Goal: Information Seeking & Learning: Learn about a topic

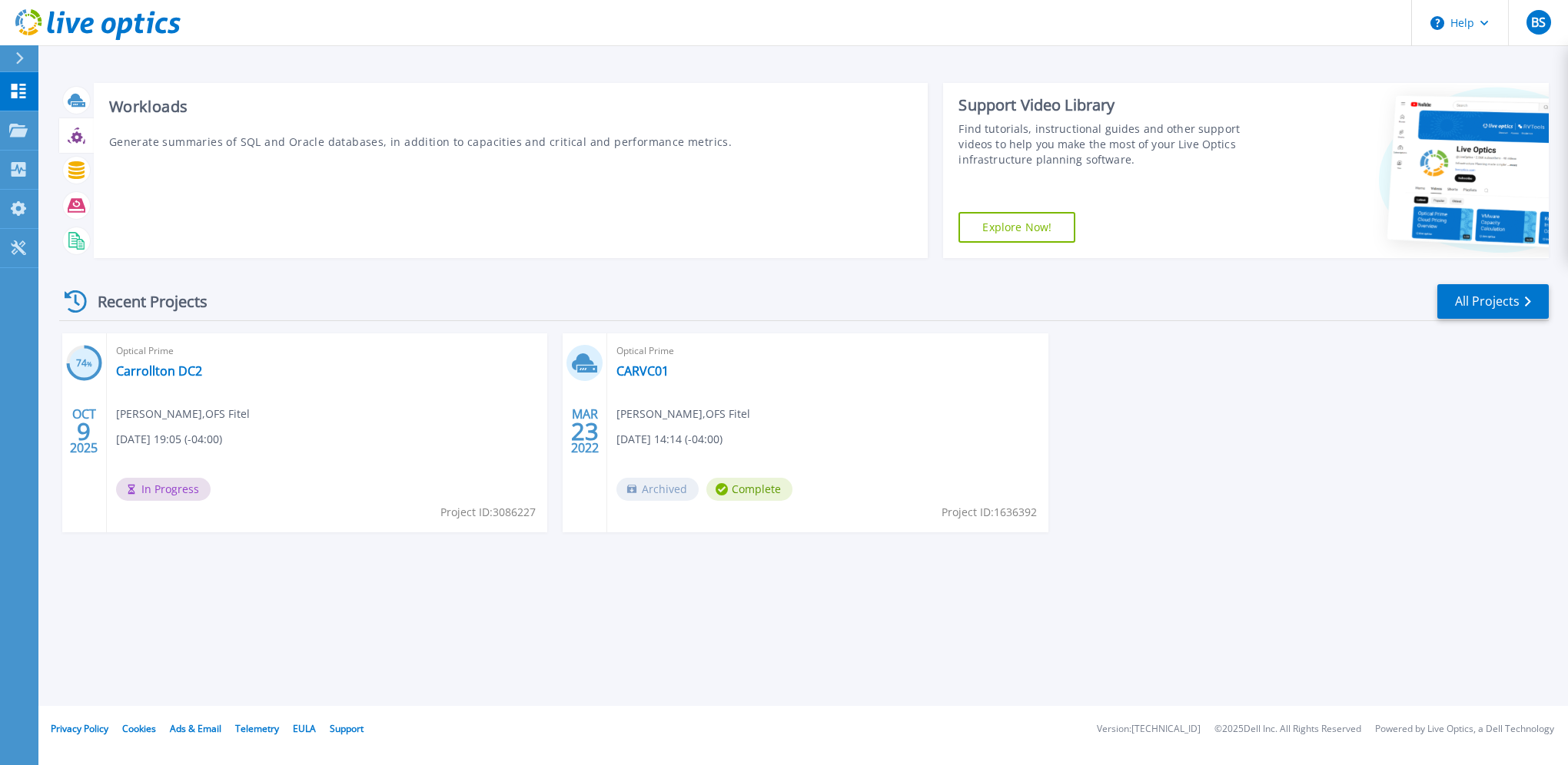
click at [77, 126] on div at bounding box center [76, 135] width 27 height 27
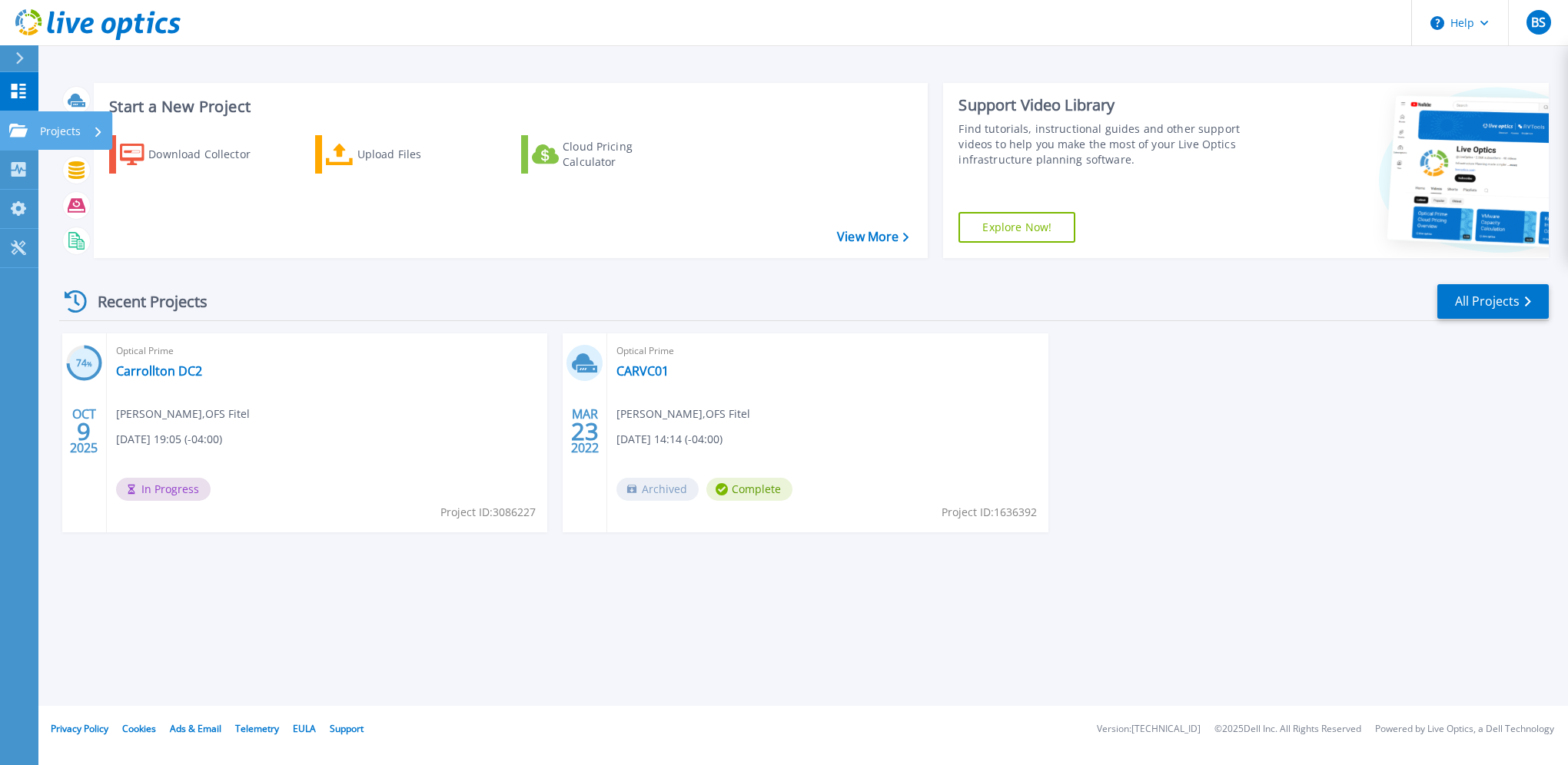
click at [17, 135] on icon at bounding box center [18, 130] width 18 height 13
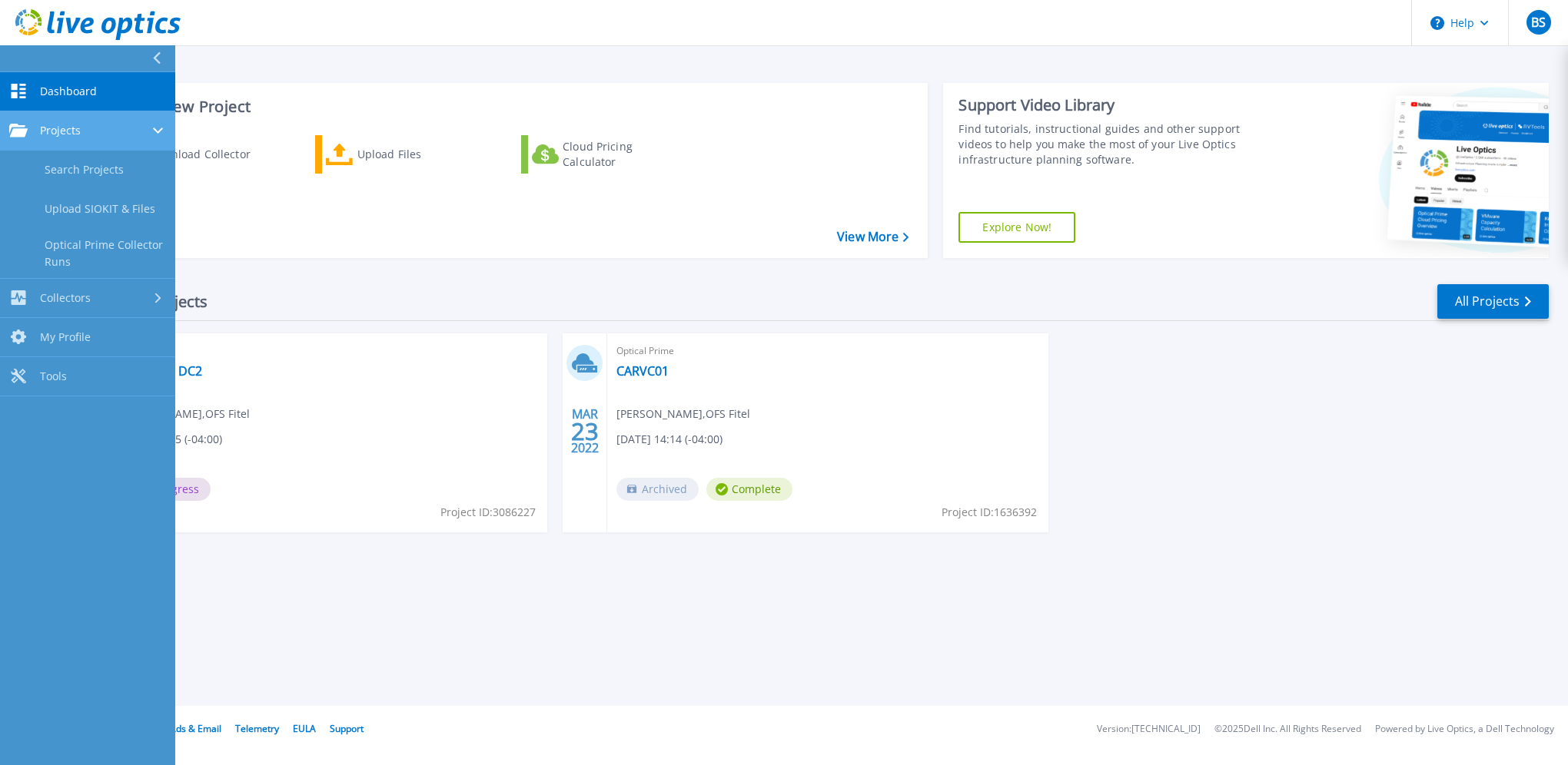
click at [80, 129] on span "Projects" at bounding box center [59, 130] width 40 height 14
click at [140, 175] on link "Search Projects" at bounding box center [87, 170] width 176 height 40
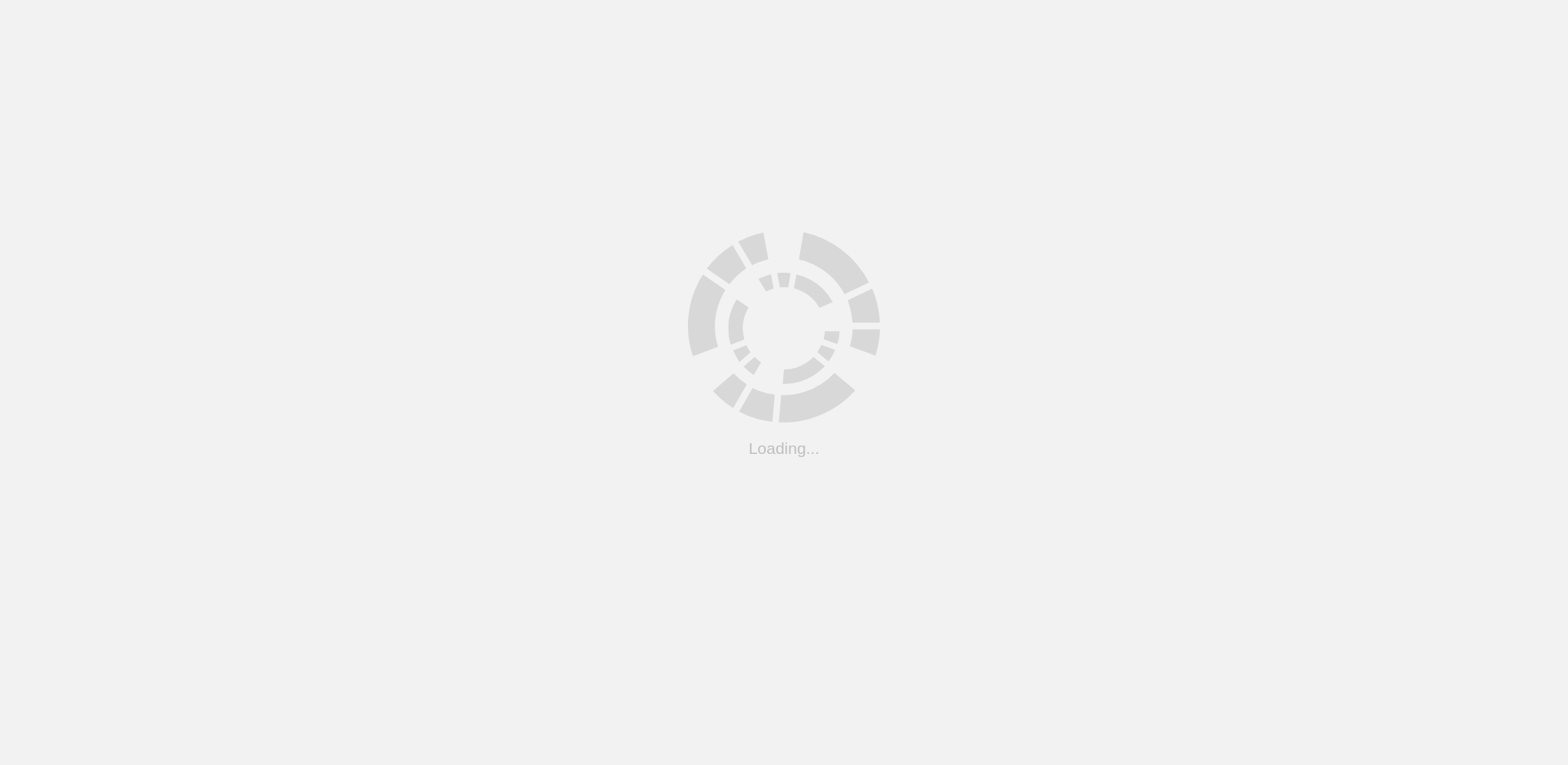
click at [465, 0] on html ".cls-1 { fill: #cecece; } .cls-1 { fill: #cecece; } Loading..." at bounding box center [784, 0] width 1568 height 0
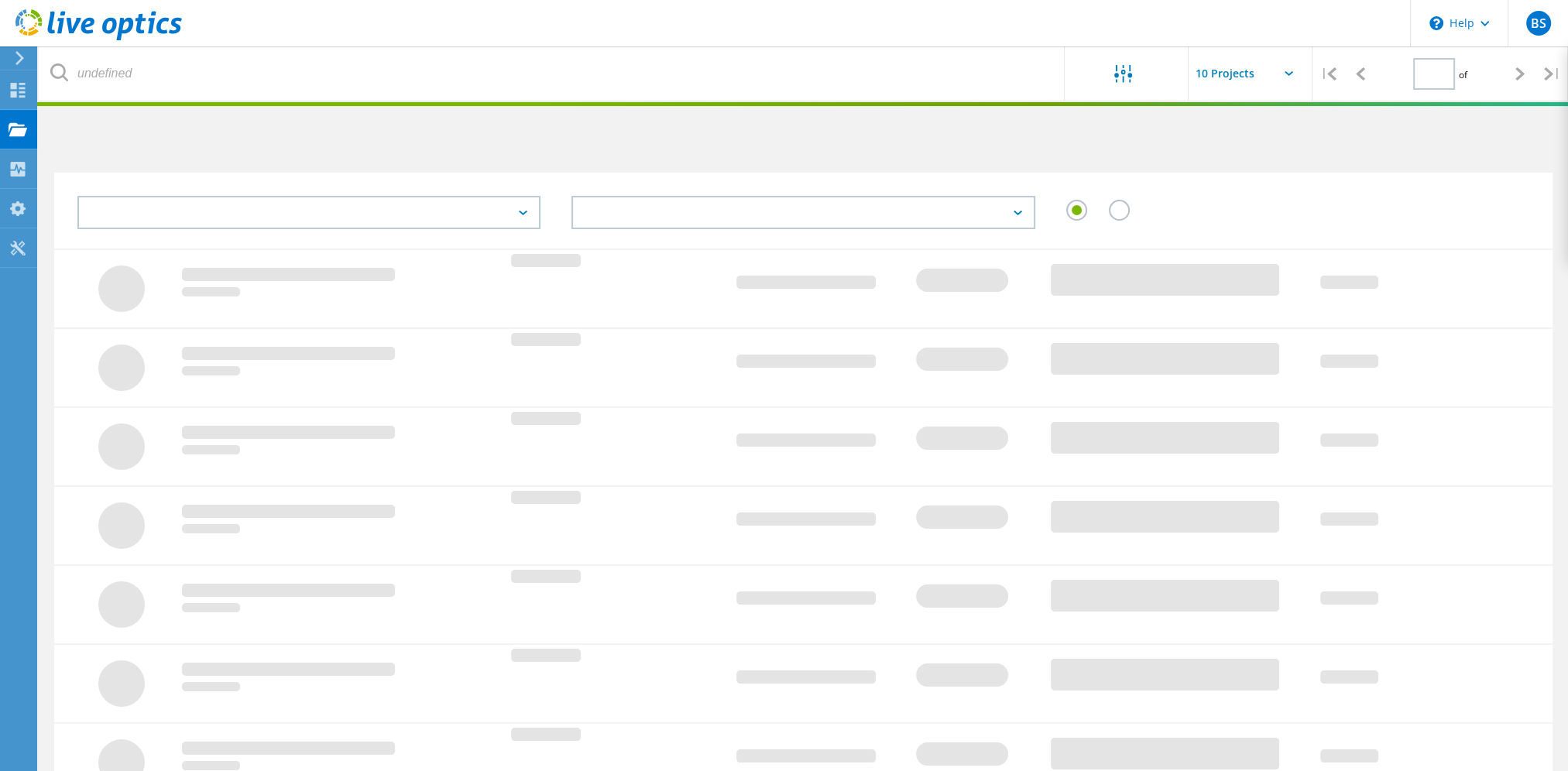
type input "1"
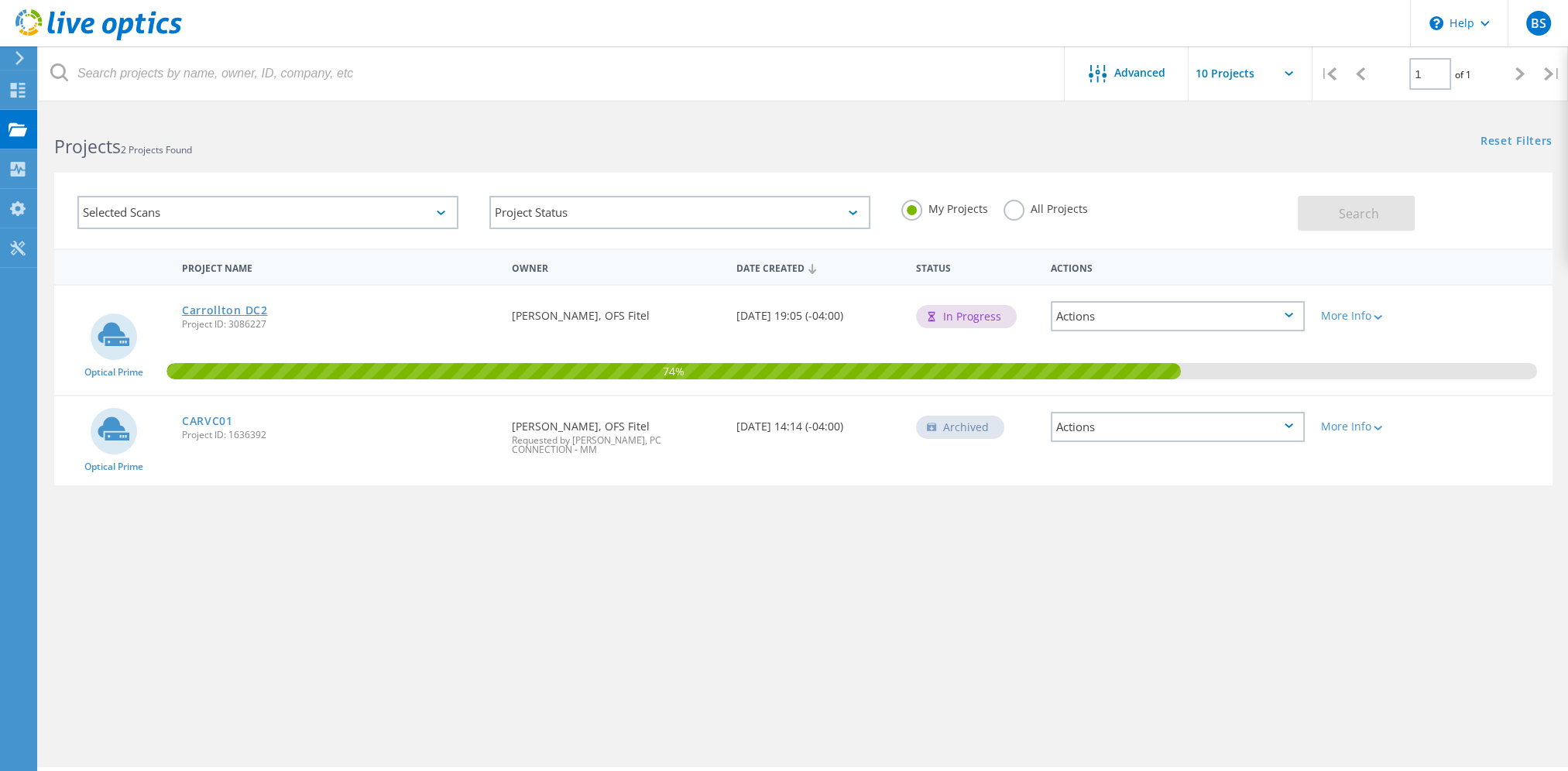
click at [245, 305] on link "Carrollton DC2" at bounding box center [225, 310] width 86 height 11
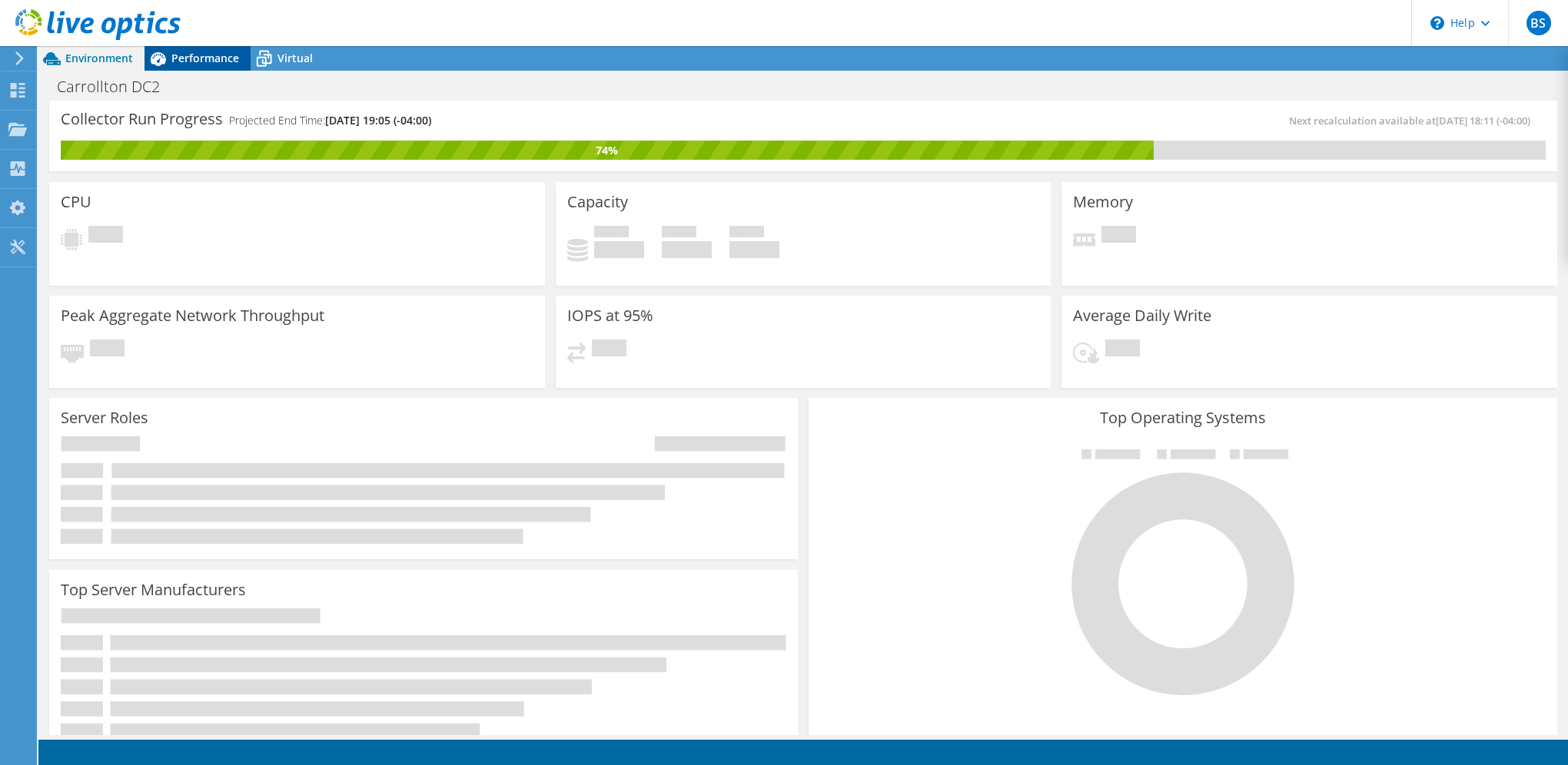
click at [199, 52] on span "Performance" at bounding box center [205, 58] width 68 height 15
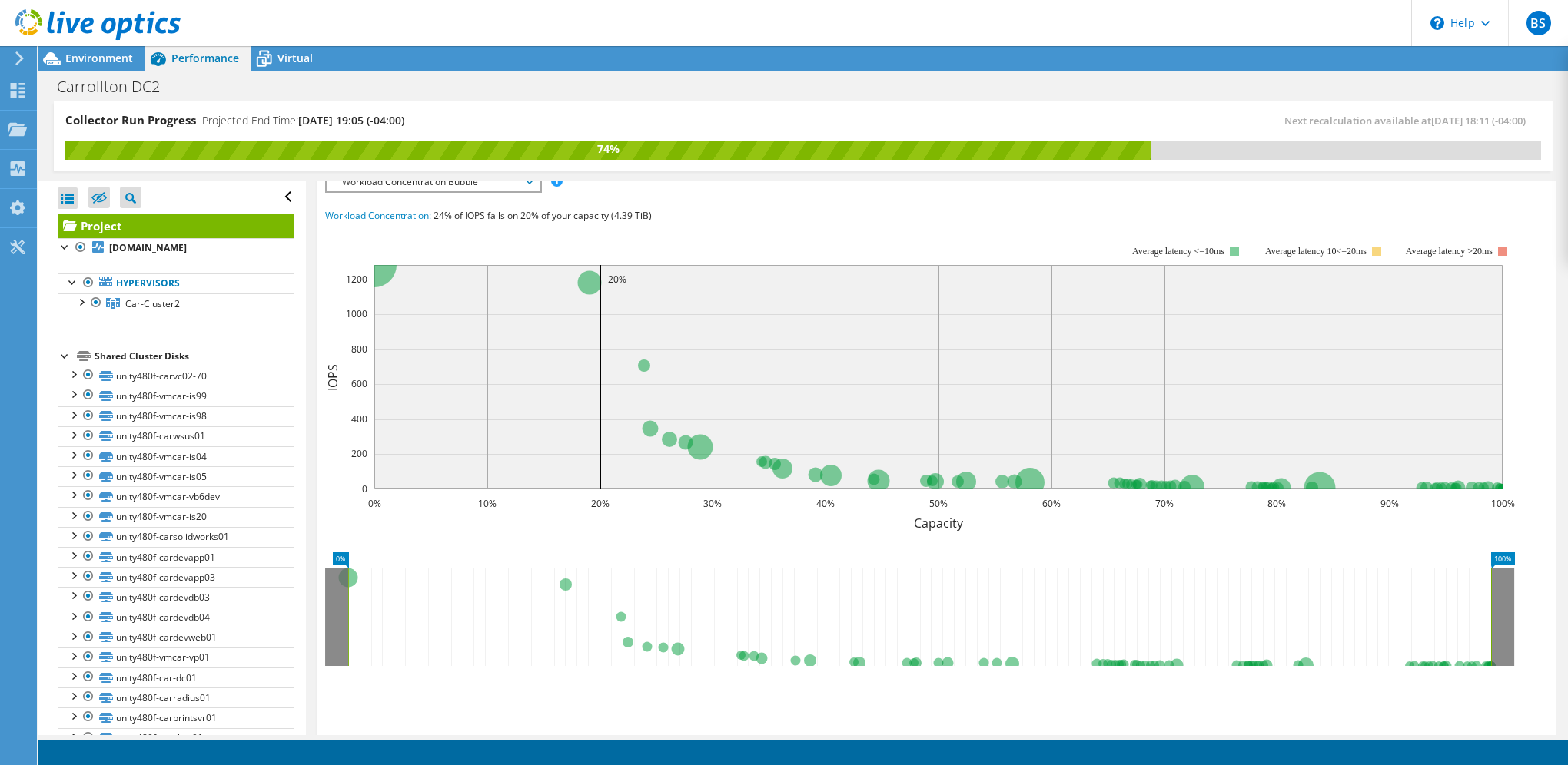
scroll to position [203, 0]
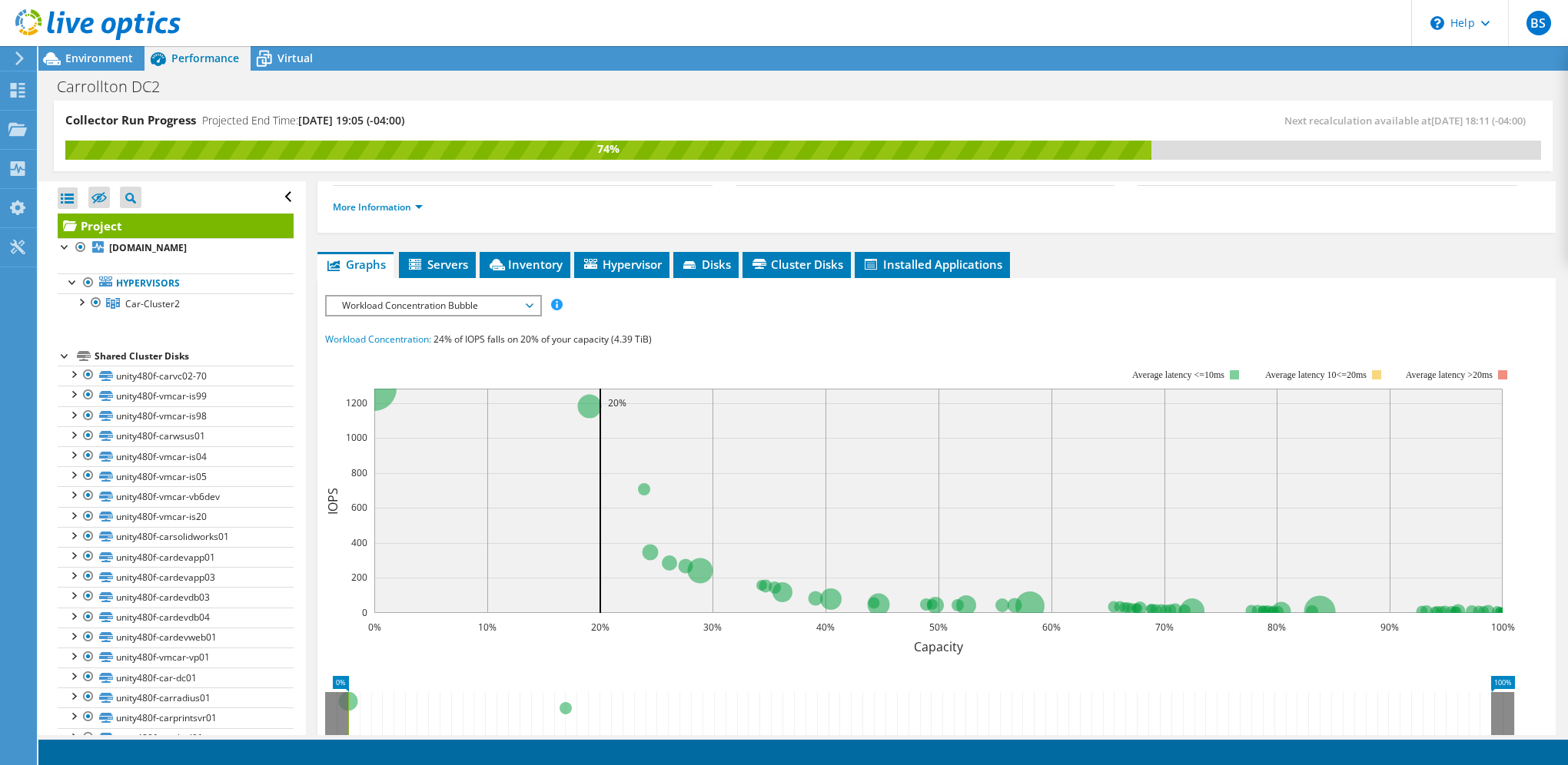
click at [526, 298] on span "Workload Concentration Bubble" at bounding box center [433, 306] width 198 height 18
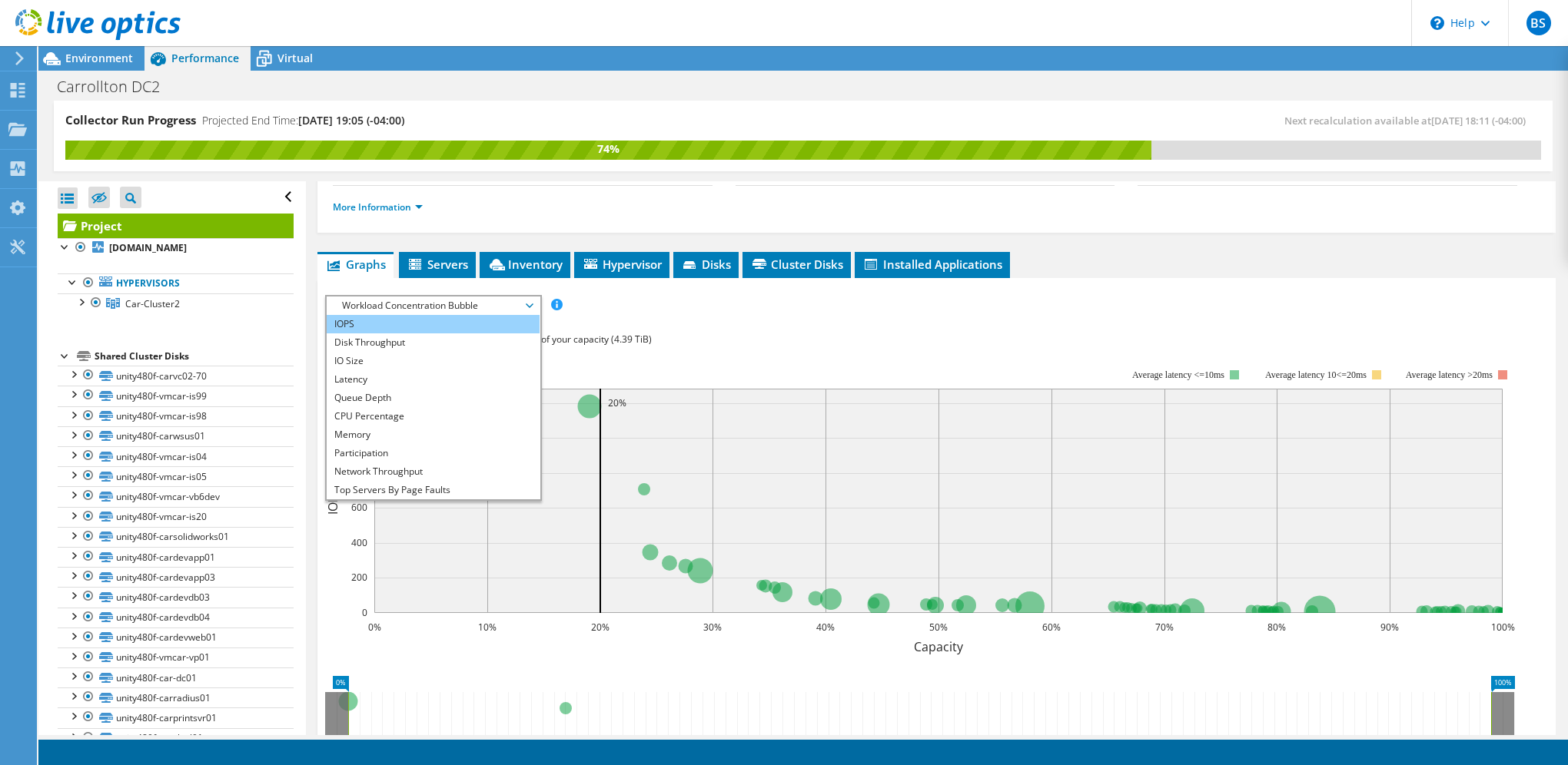
click at [405, 319] on li "IOPS" at bounding box center [433, 324] width 213 height 18
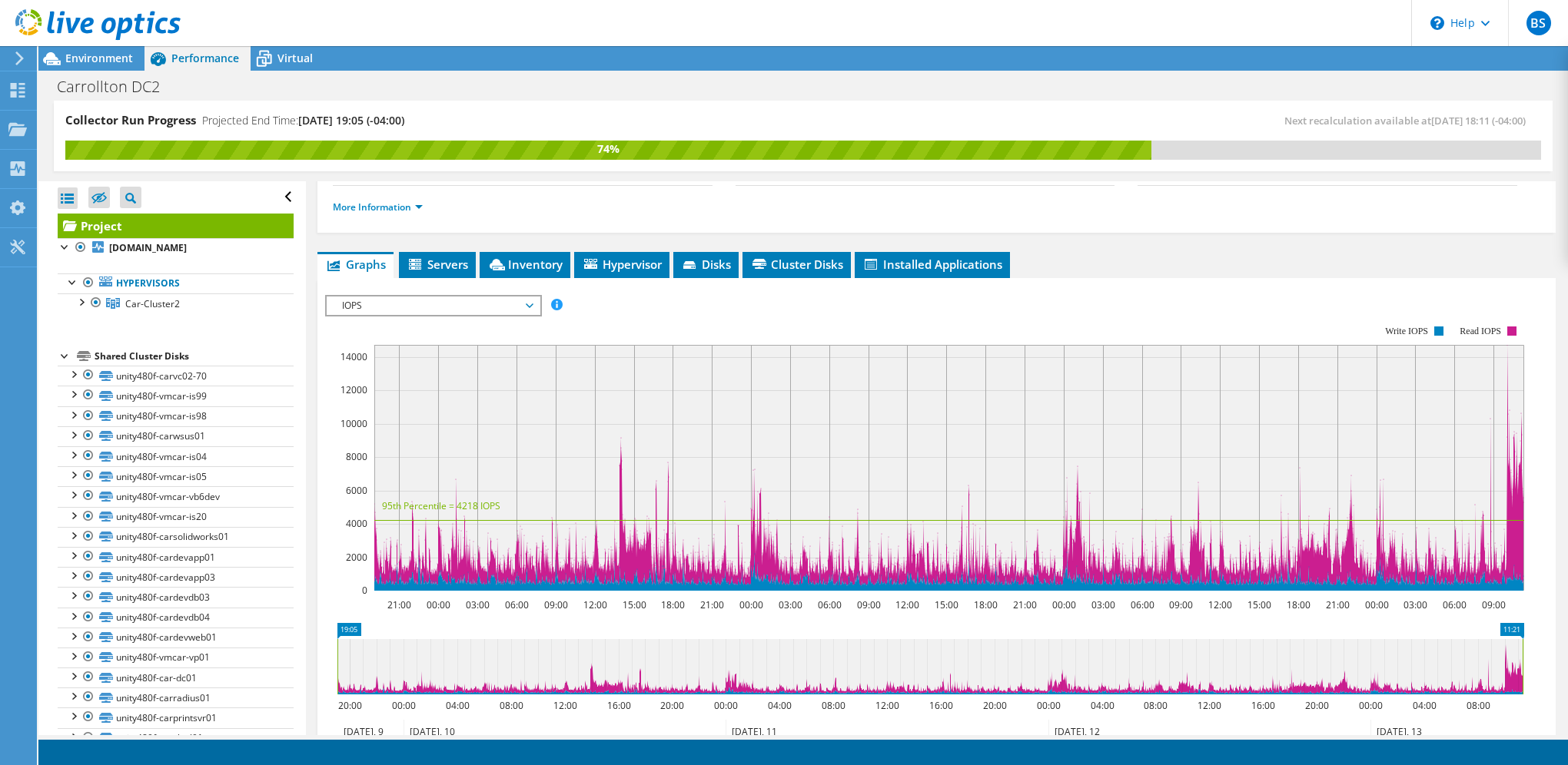
click at [483, 298] on span "IOPS" at bounding box center [433, 306] width 198 height 18
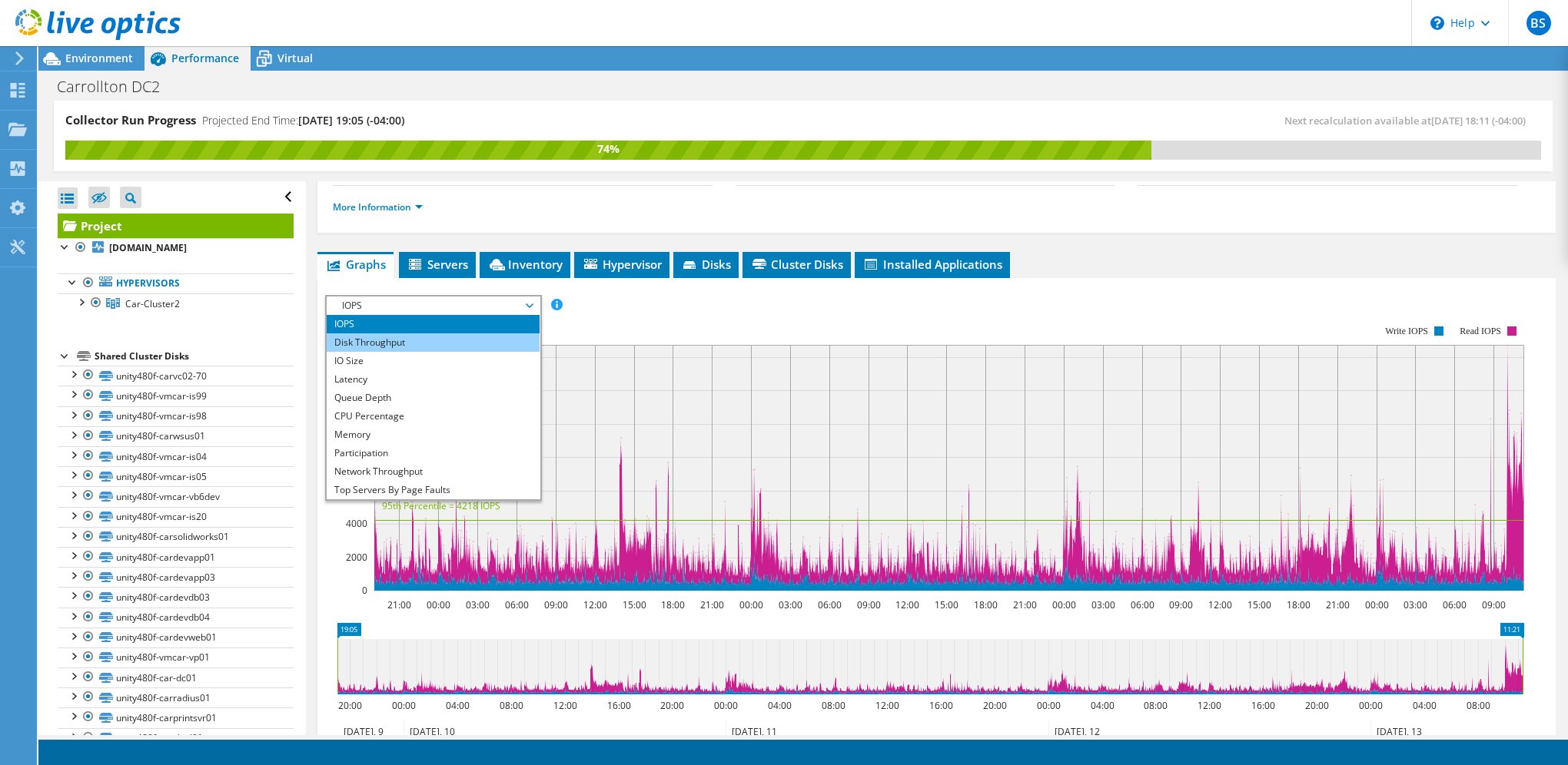
click at [421, 336] on li "Disk Throughput" at bounding box center [433, 343] width 213 height 18
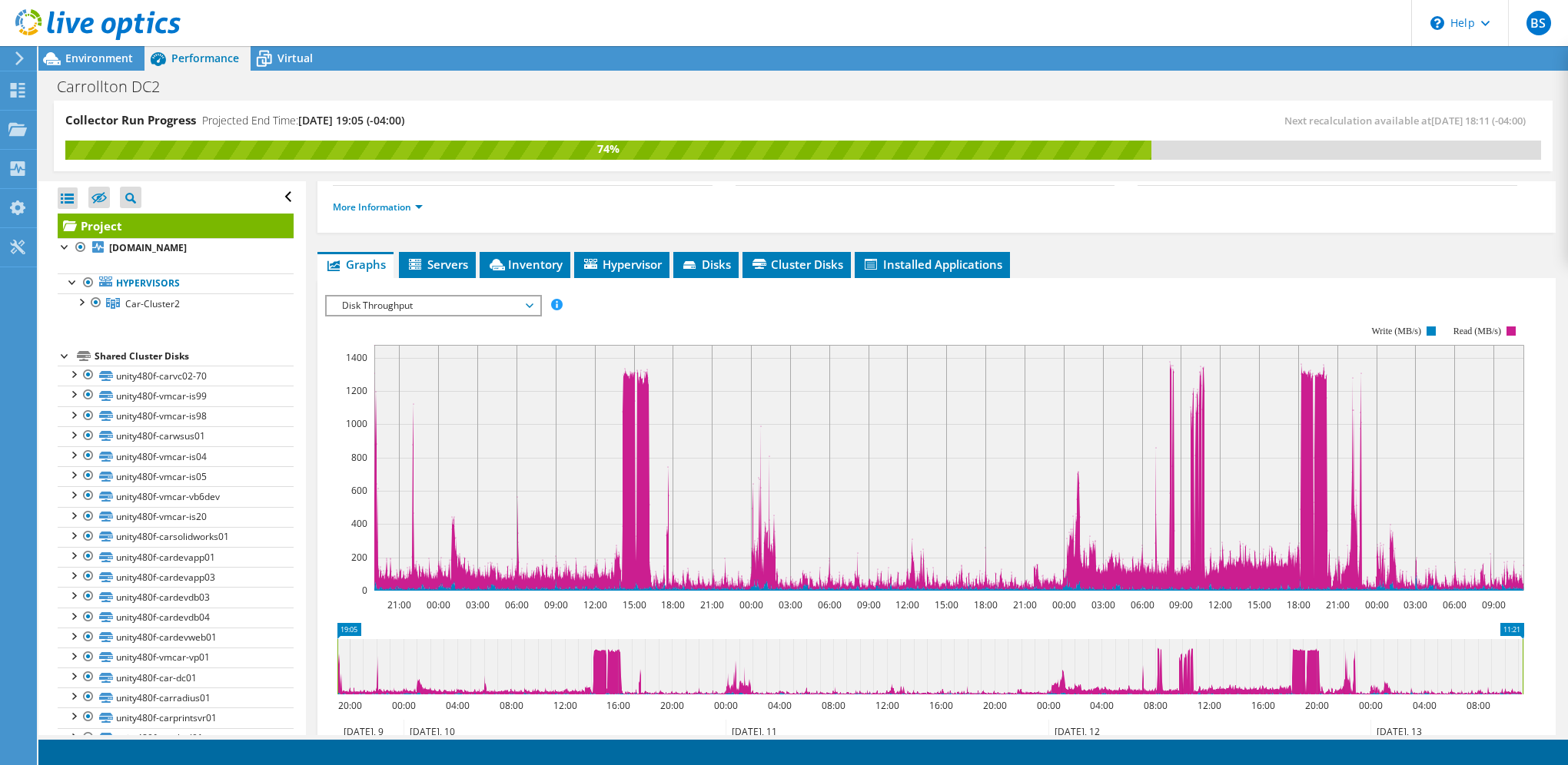
click at [470, 298] on span "Disk Throughput" at bounding box center [433, 306] width 198 height 18
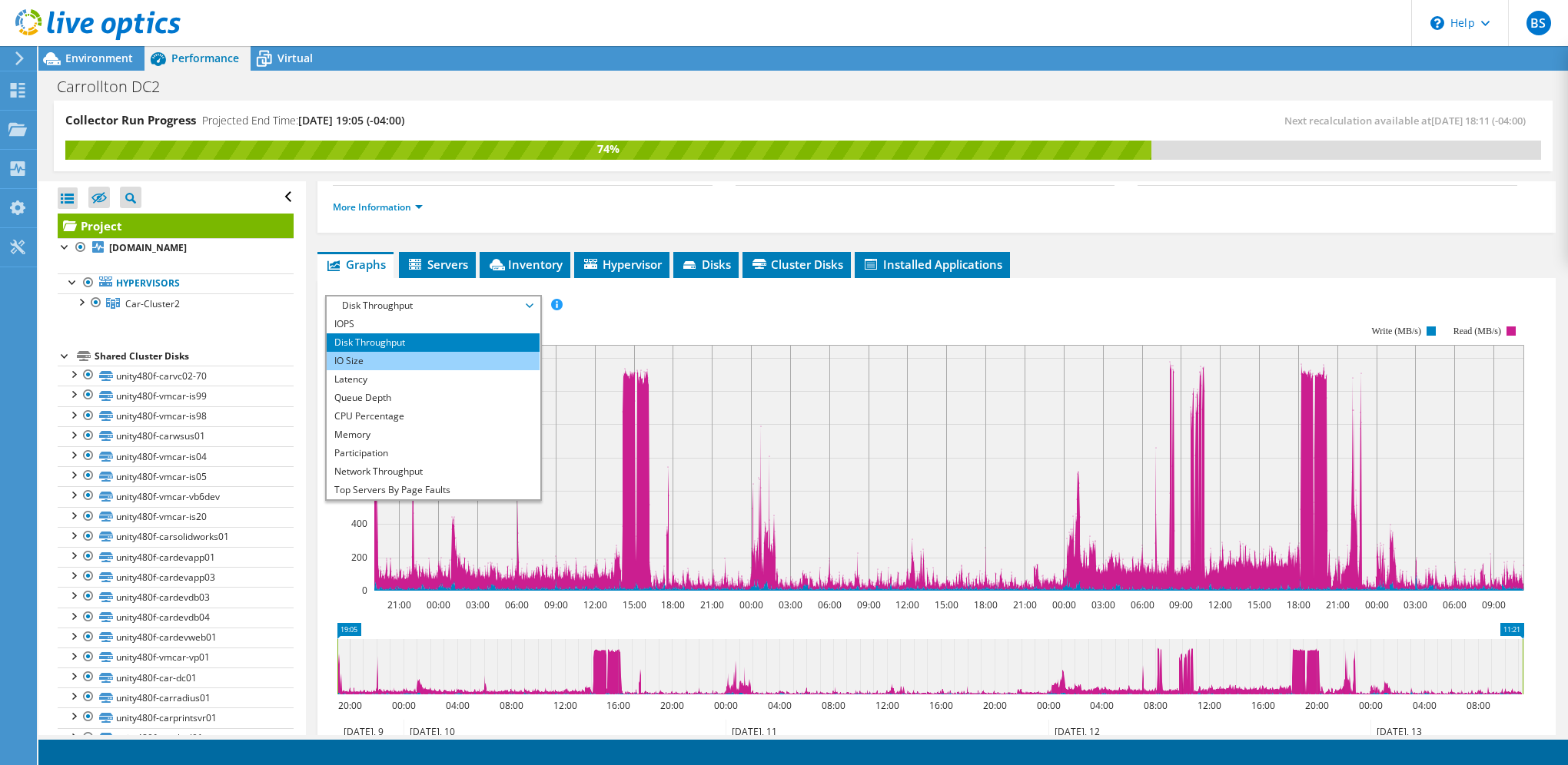
click at [424, 355] on li "IO Size" at bounding box center [433, 361] width 213 height 18
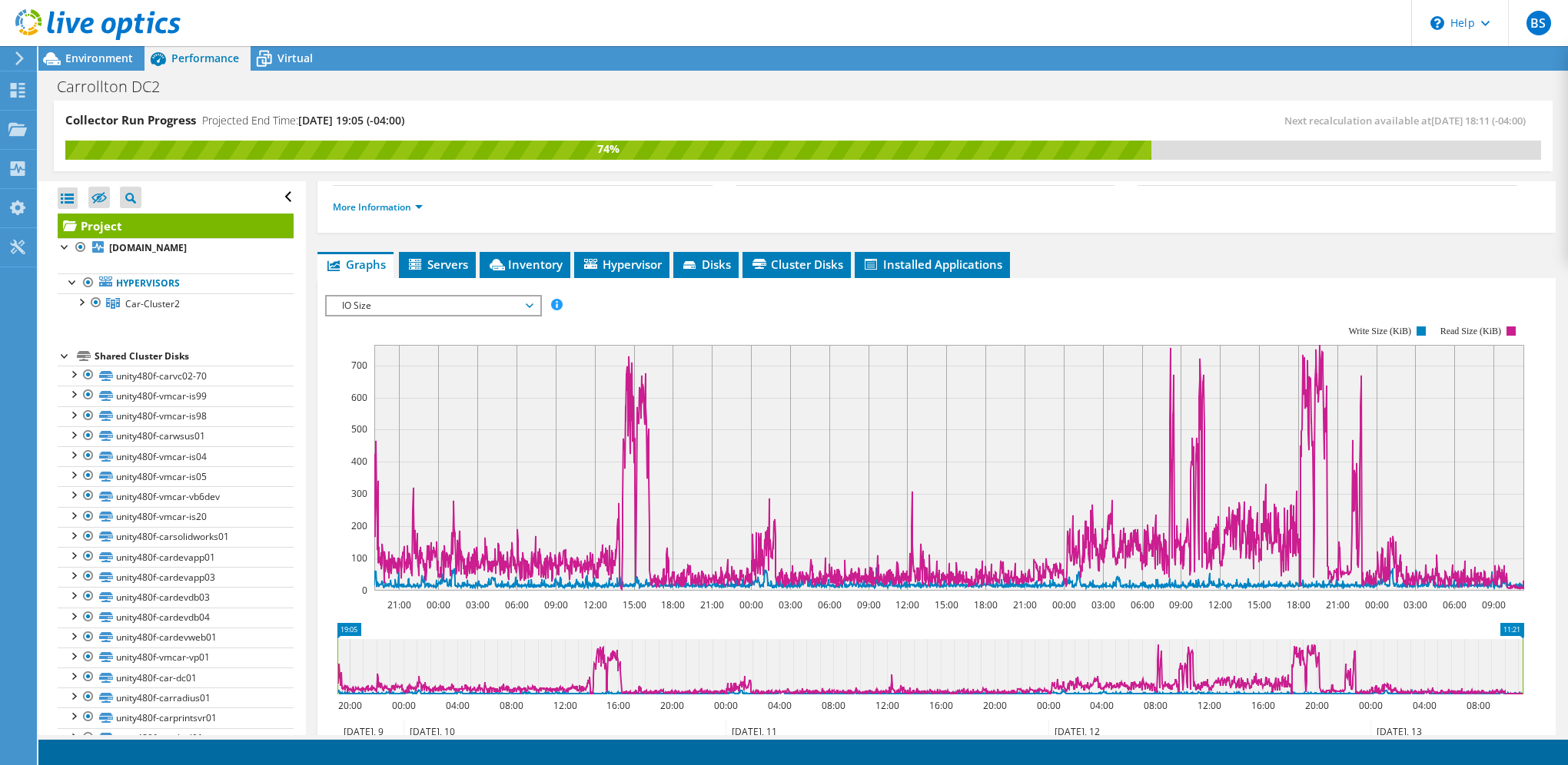
click at [461, 306] on span "IO Size" at bounding box center [433, 306] width 198 height 18
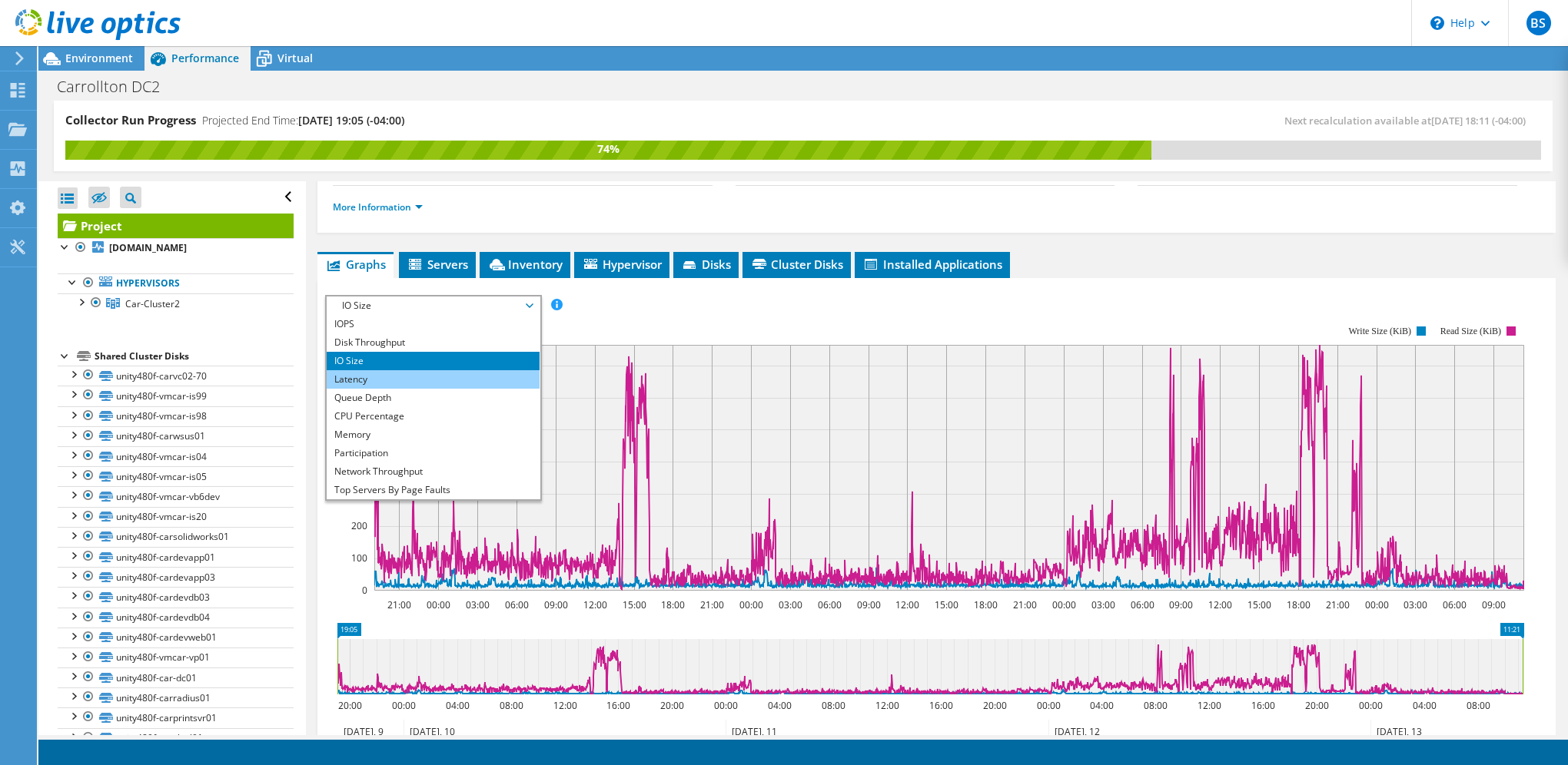
click at [396, 375] on li "Latency" at bounding box center [433, 380] width 213 height 18
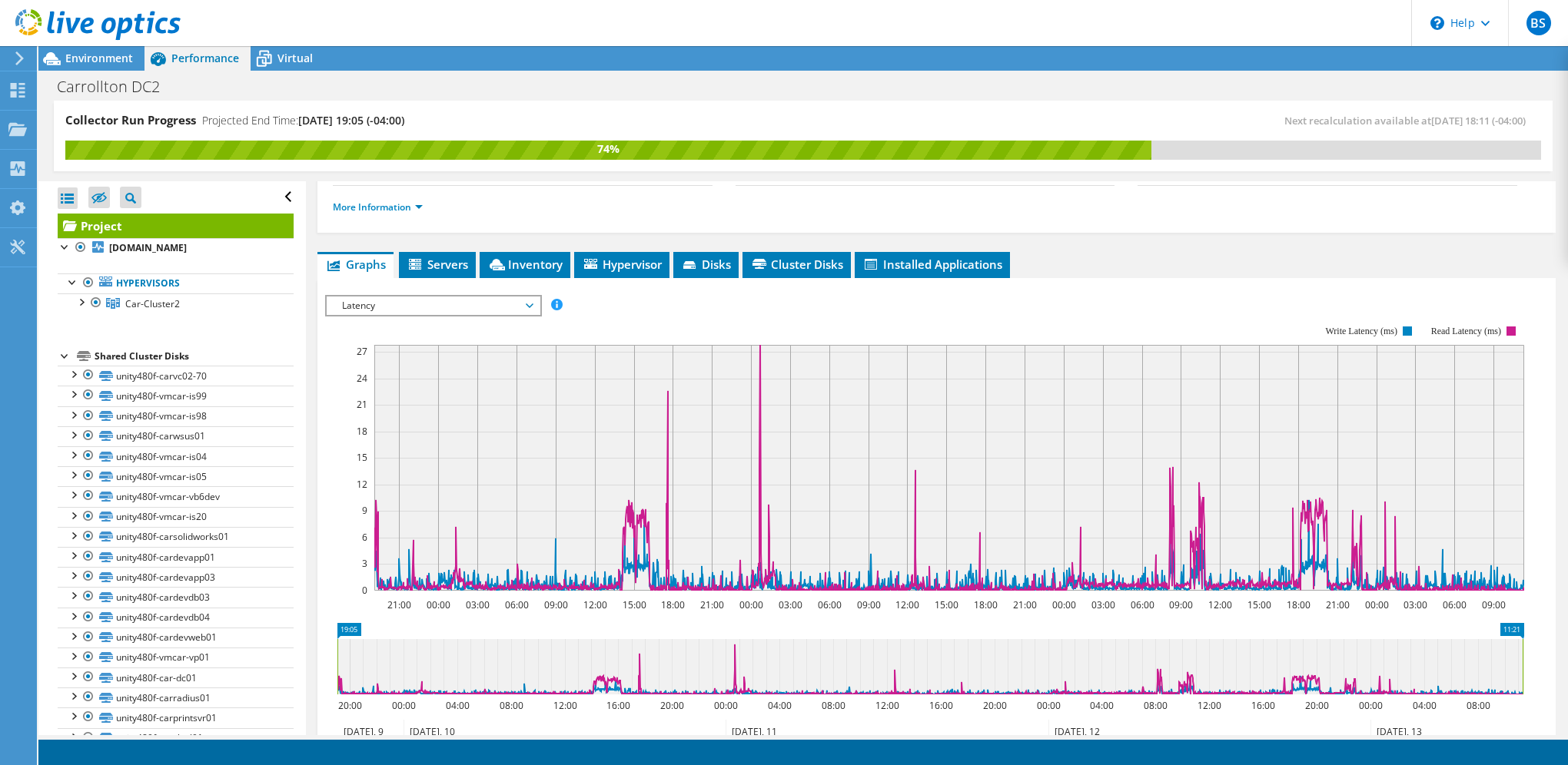
click at [462, 307] on span "Latency" at bounding box center [433, 306] width 198 height 18
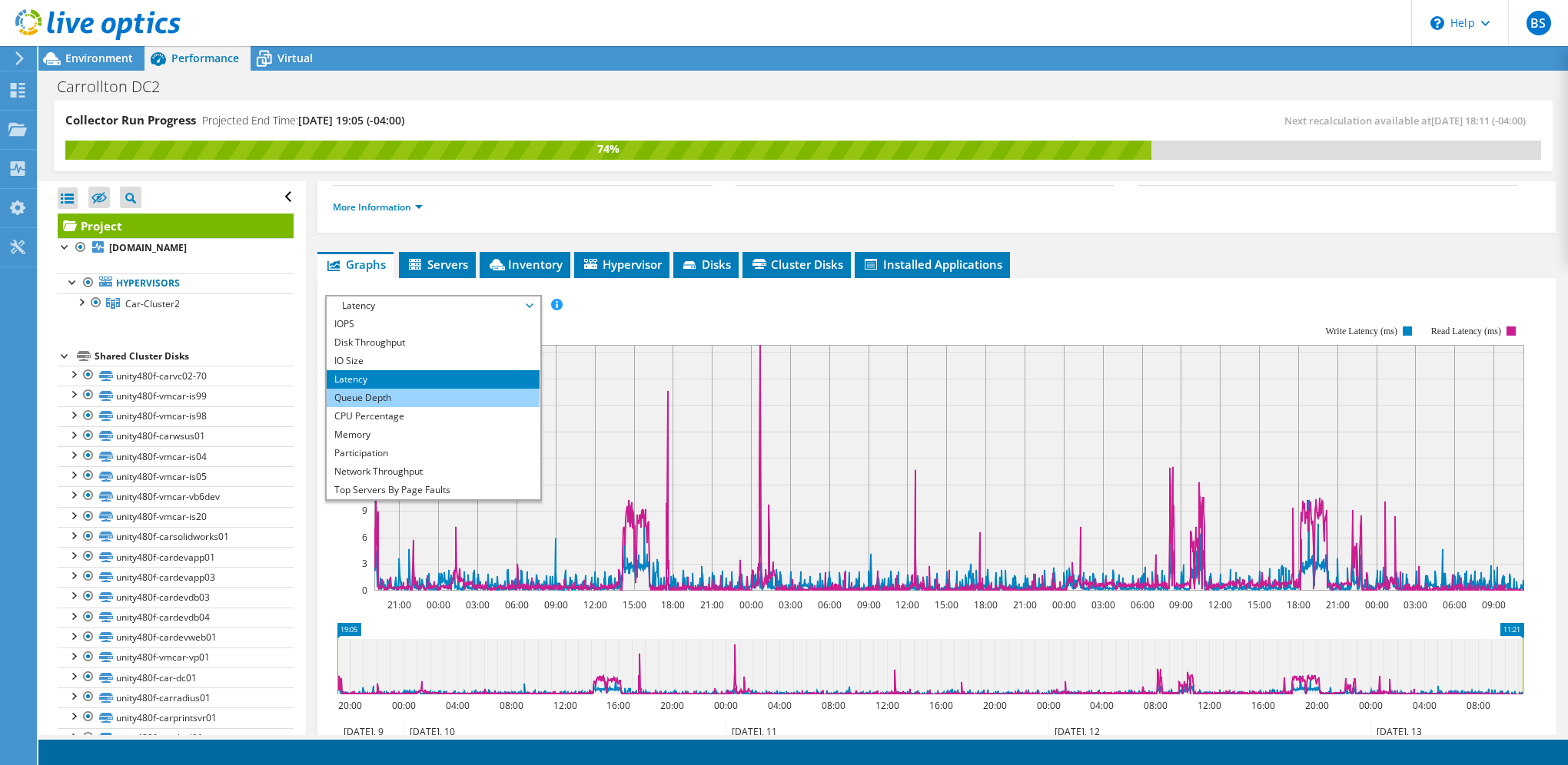
click at [405, 390] on li "Queue Depth" at bounding box center [433, 398] width 213 height 18
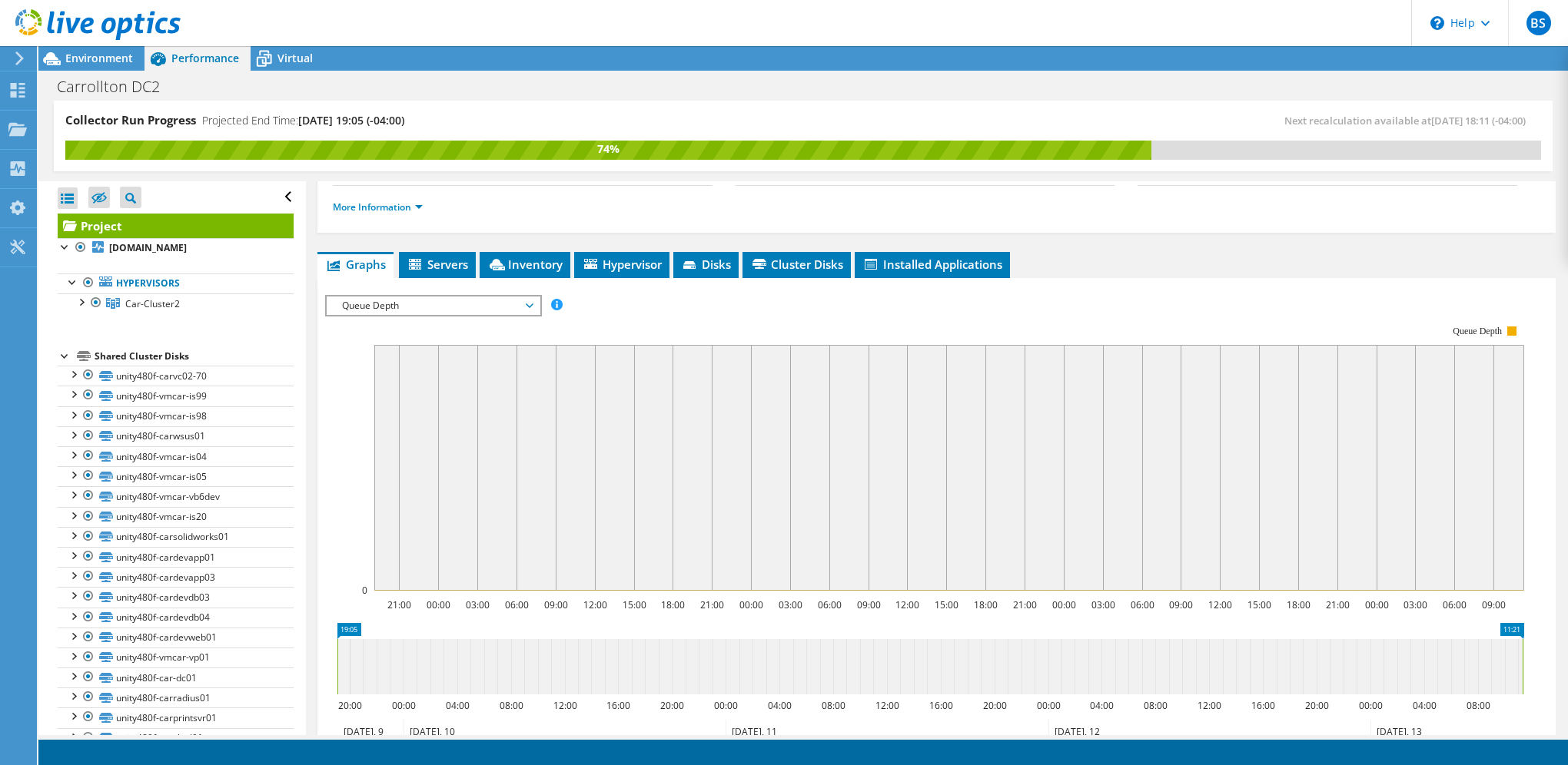
click at [462, 304] on span "Queue Depth" at bounding box center [433, 306] width 198 height 18
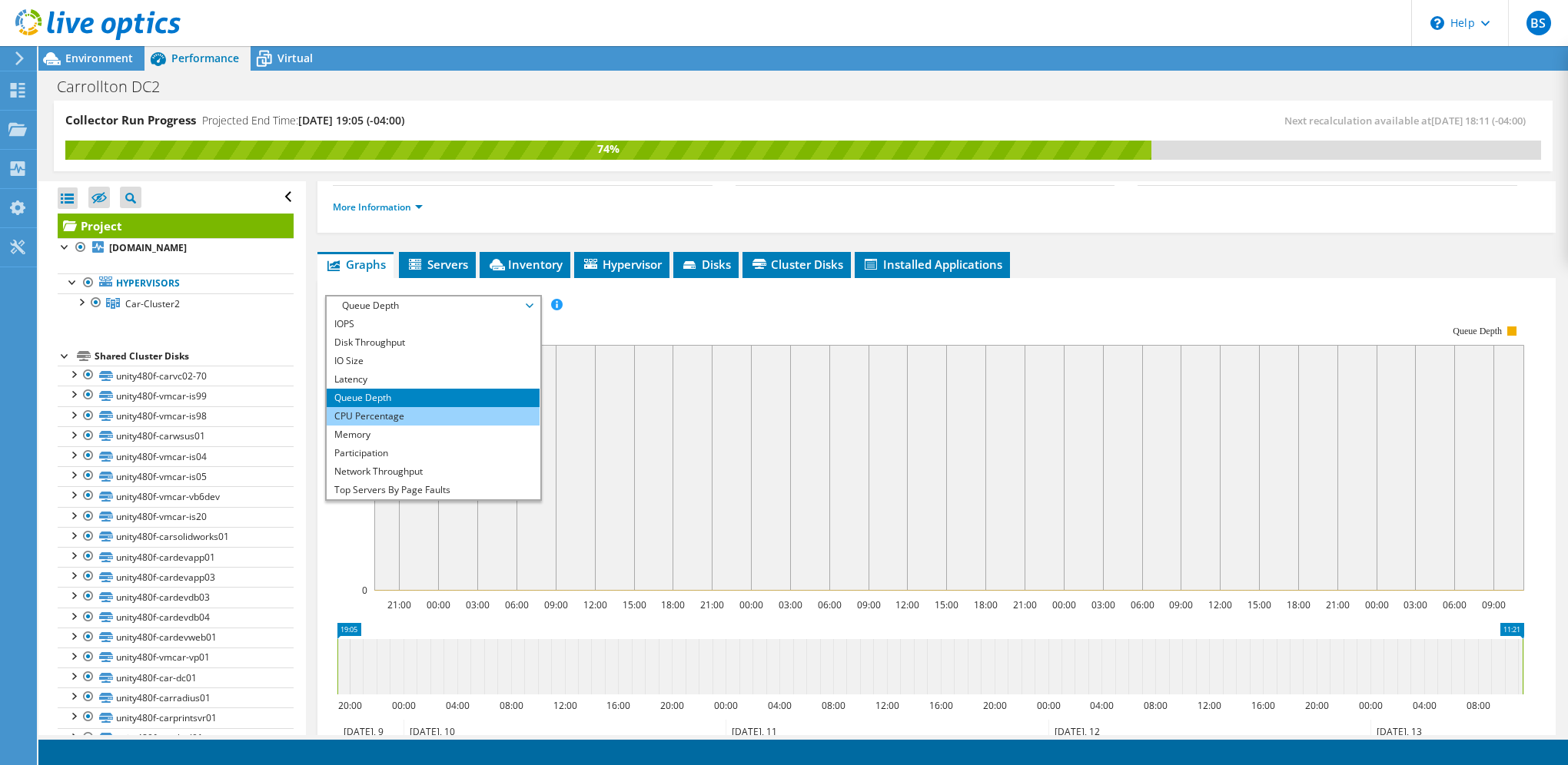
click at [421, 415] on li "CPU Percentage" at bounding box center [433, 416] width 213 height 18
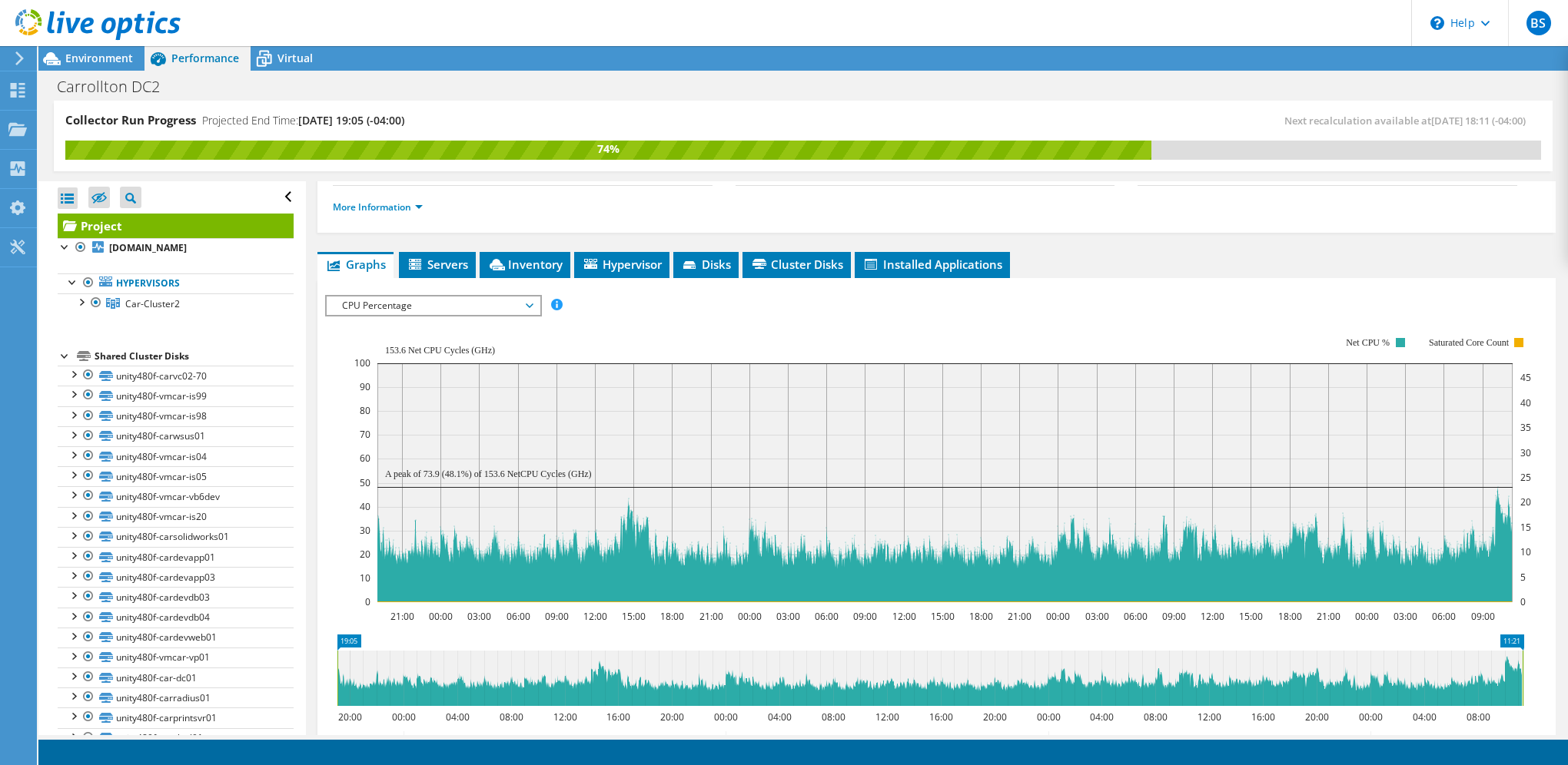
click at [458, 296] on span "CPU Percentage" at bounding box center [433, 306] width 198 height 18
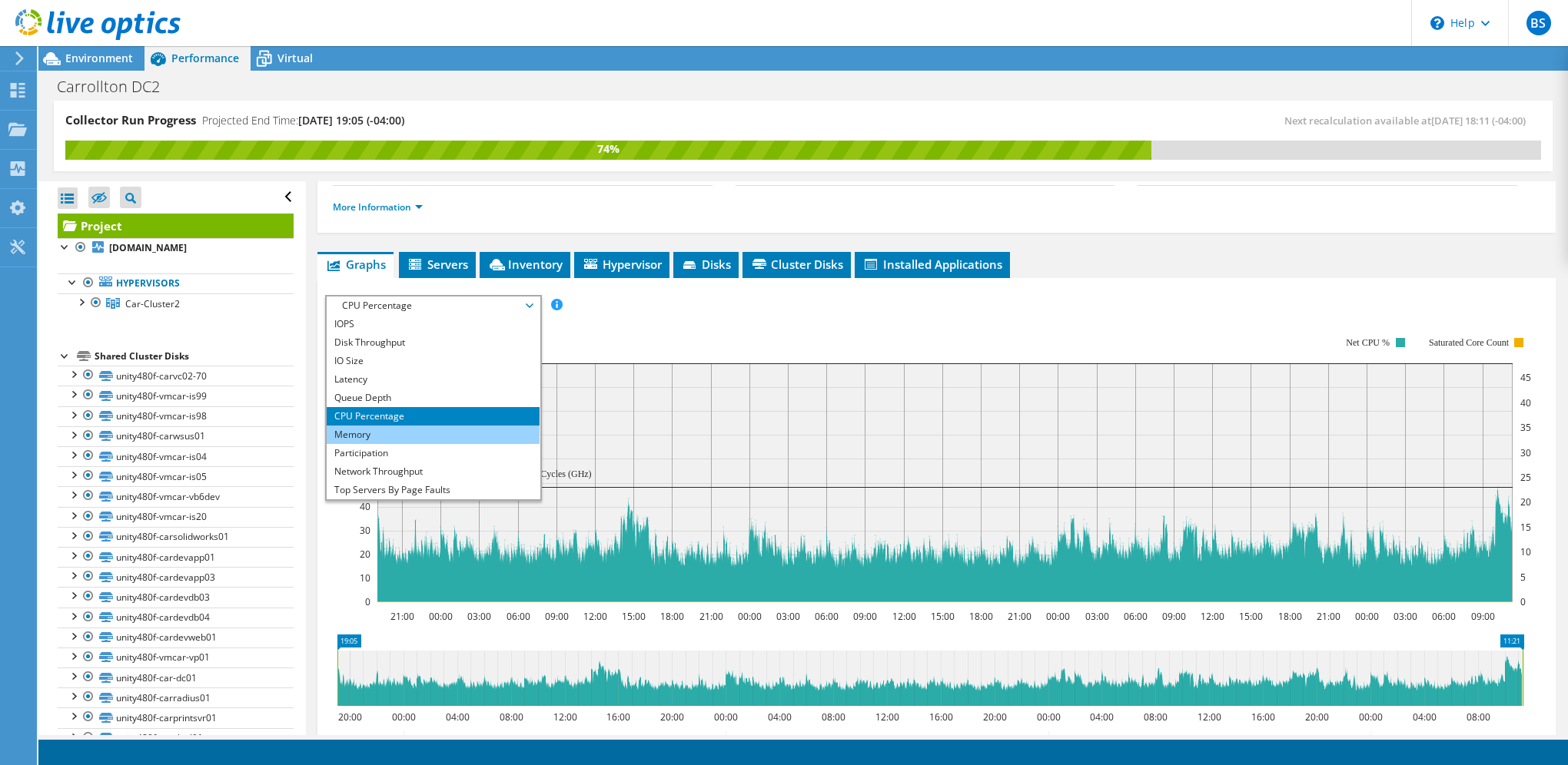
click at [406, 426] on li "Memory" at bounding box center [433, 435] width 213 height 18
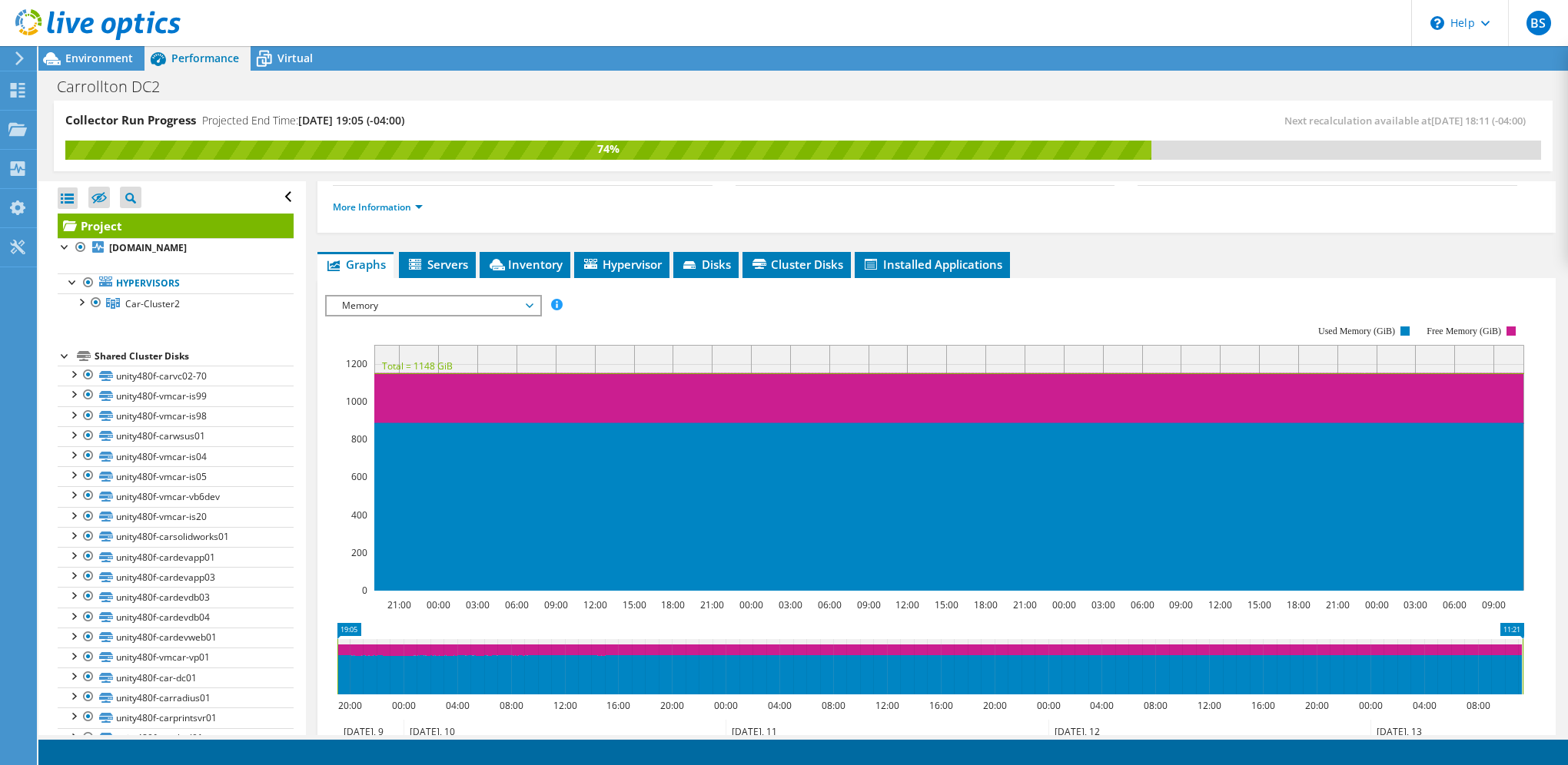
click at [470, 300] on span "Memory" at bounding box center [433, 306] width 198 height 18
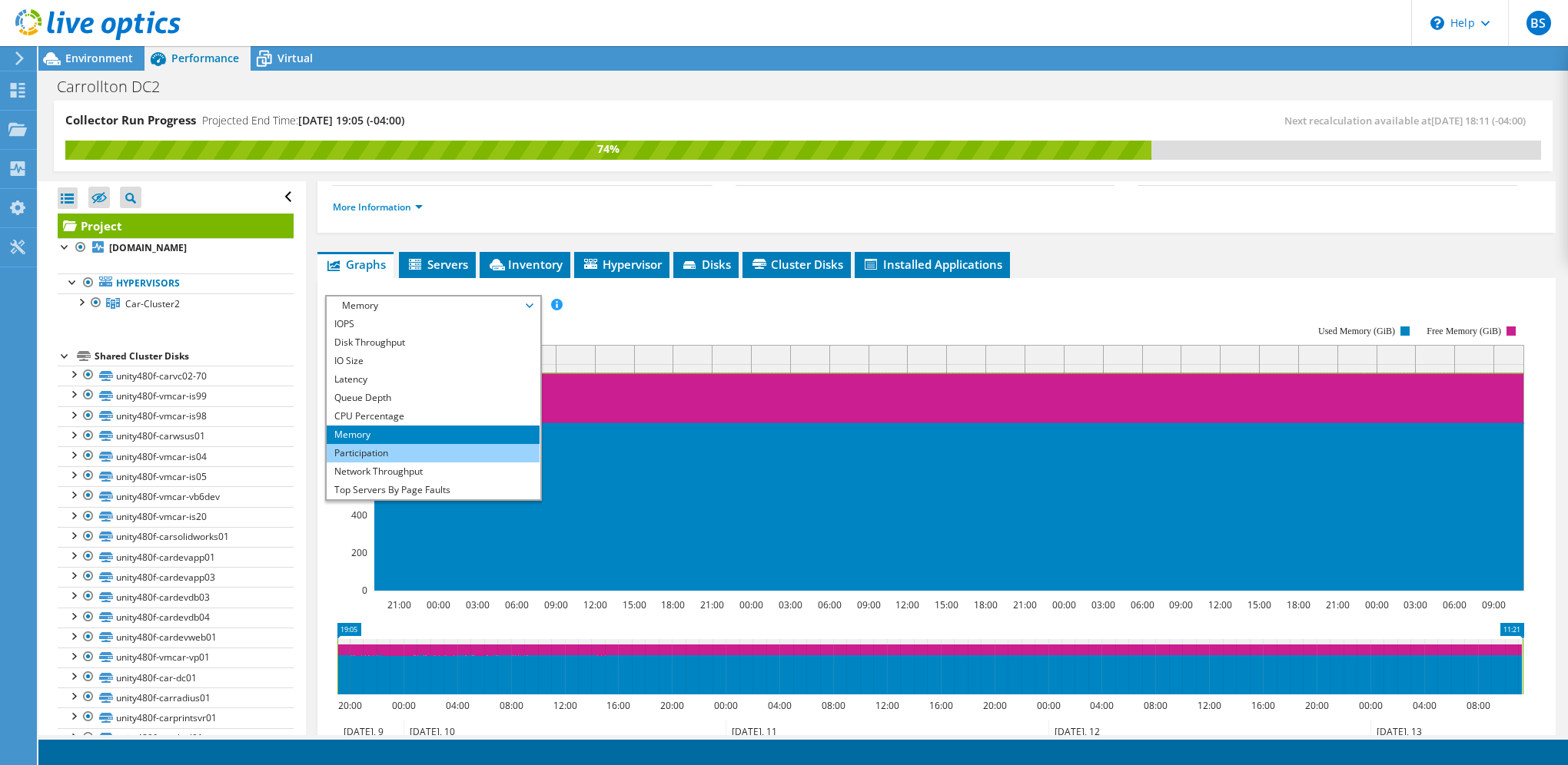
click at [384, 445] on li "Participation" at bounding box center [433, 453] width 213 height 18
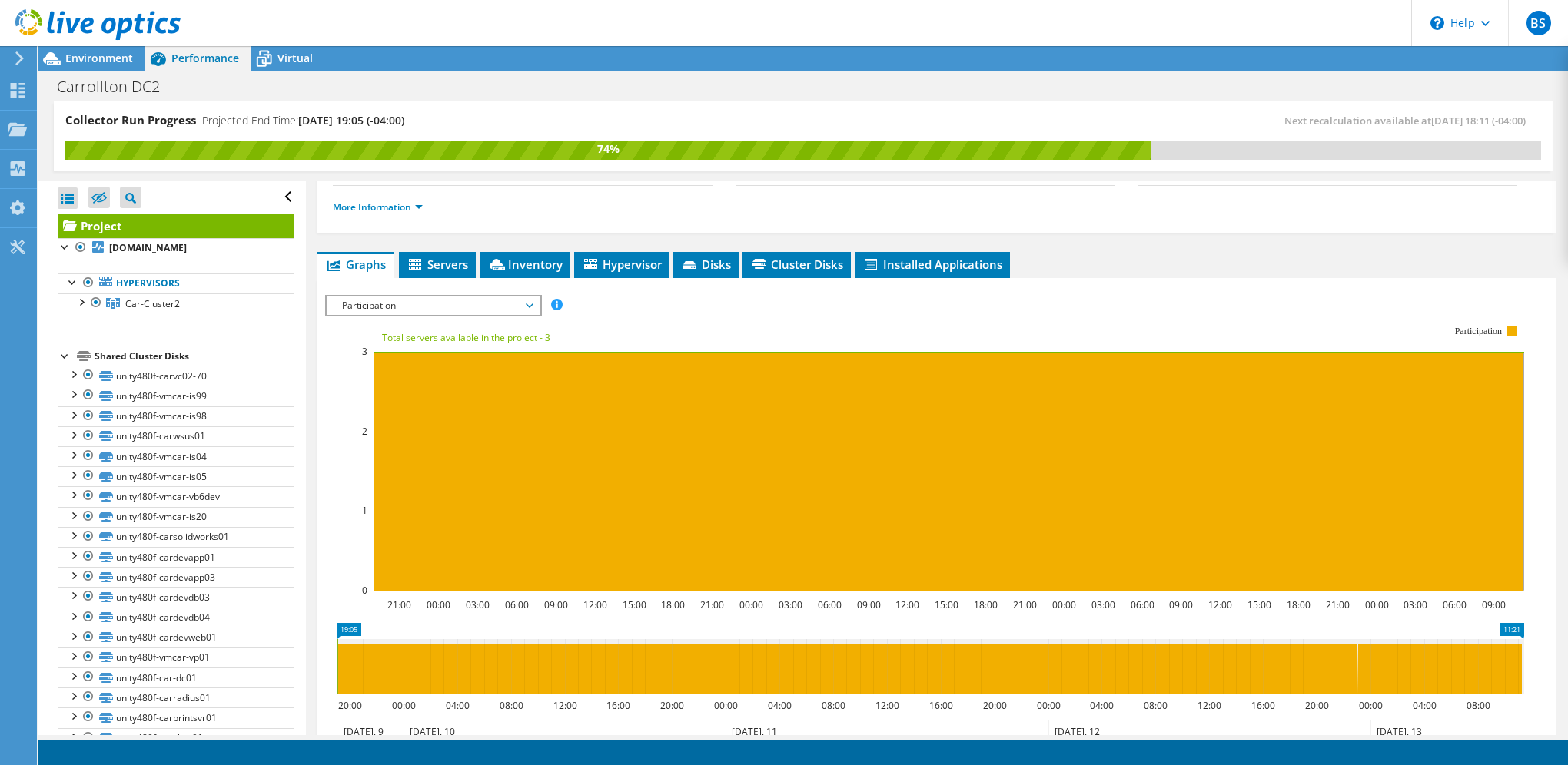
click at [466, 296] on span "Participation" at bounding box center [433, 306] width 198 height 18
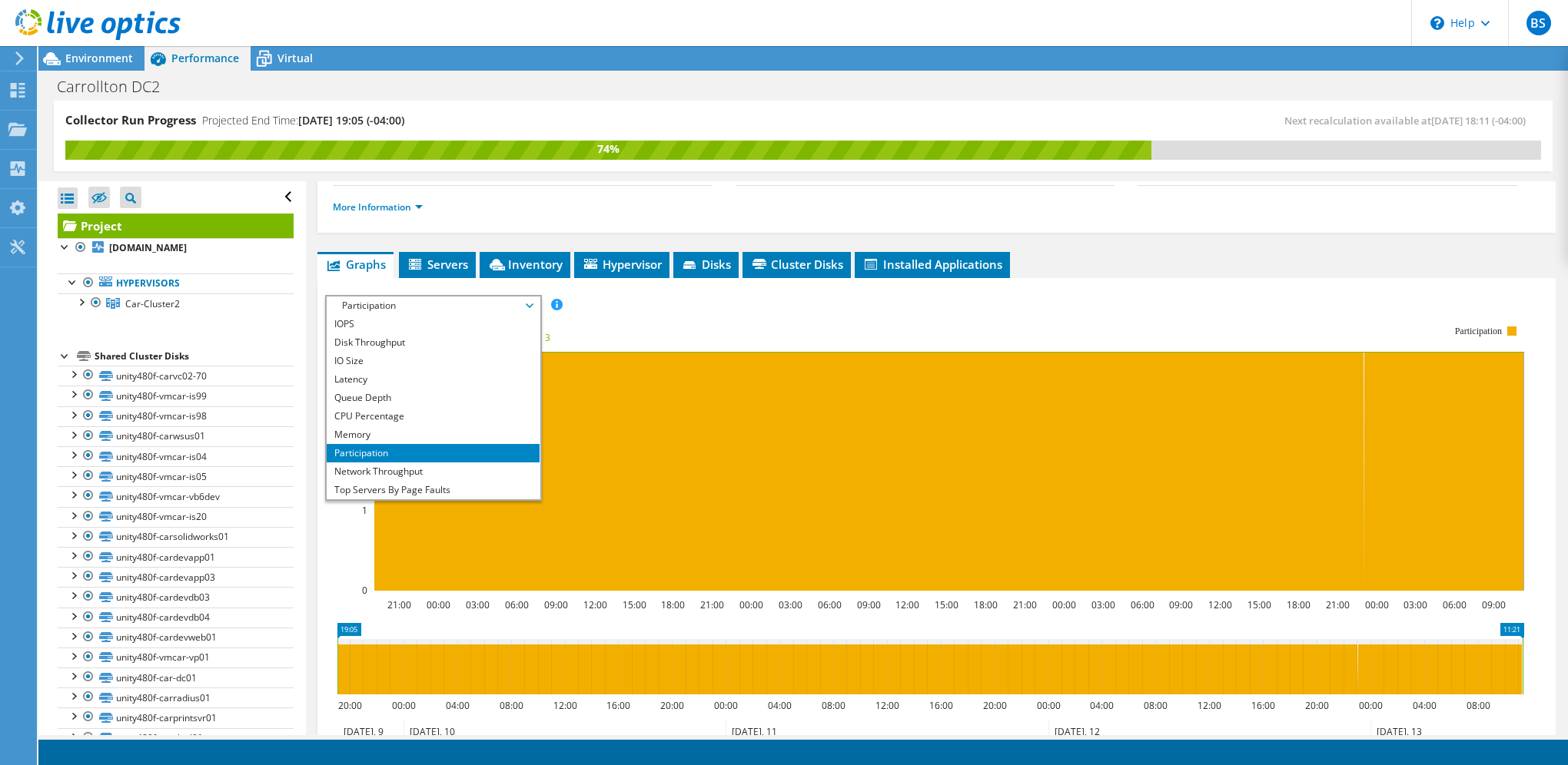
click at [465, 297] on span "Participation" at bounding box center [433, 306] width 198 height 18
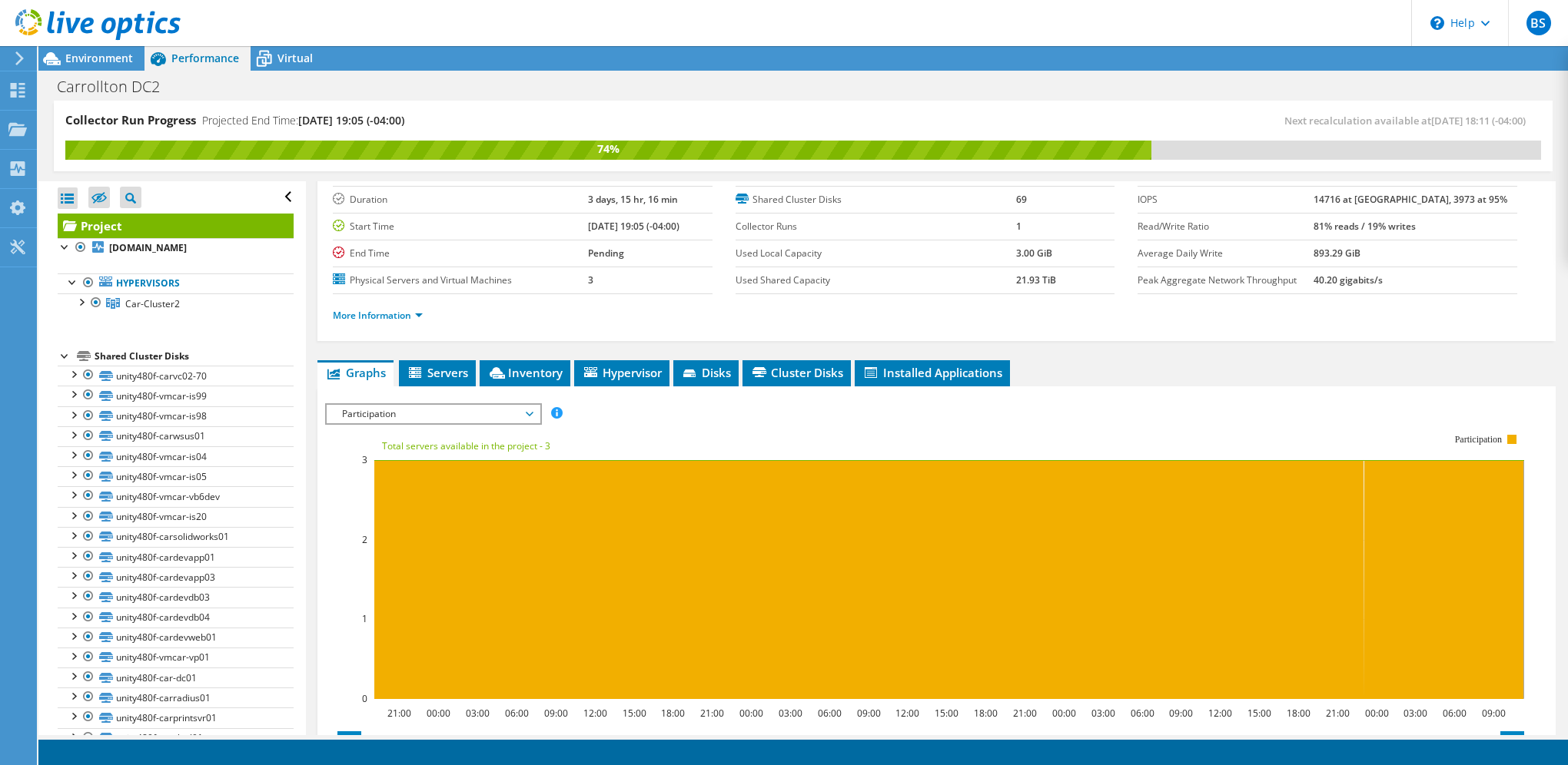
scroll to position [83, 0]
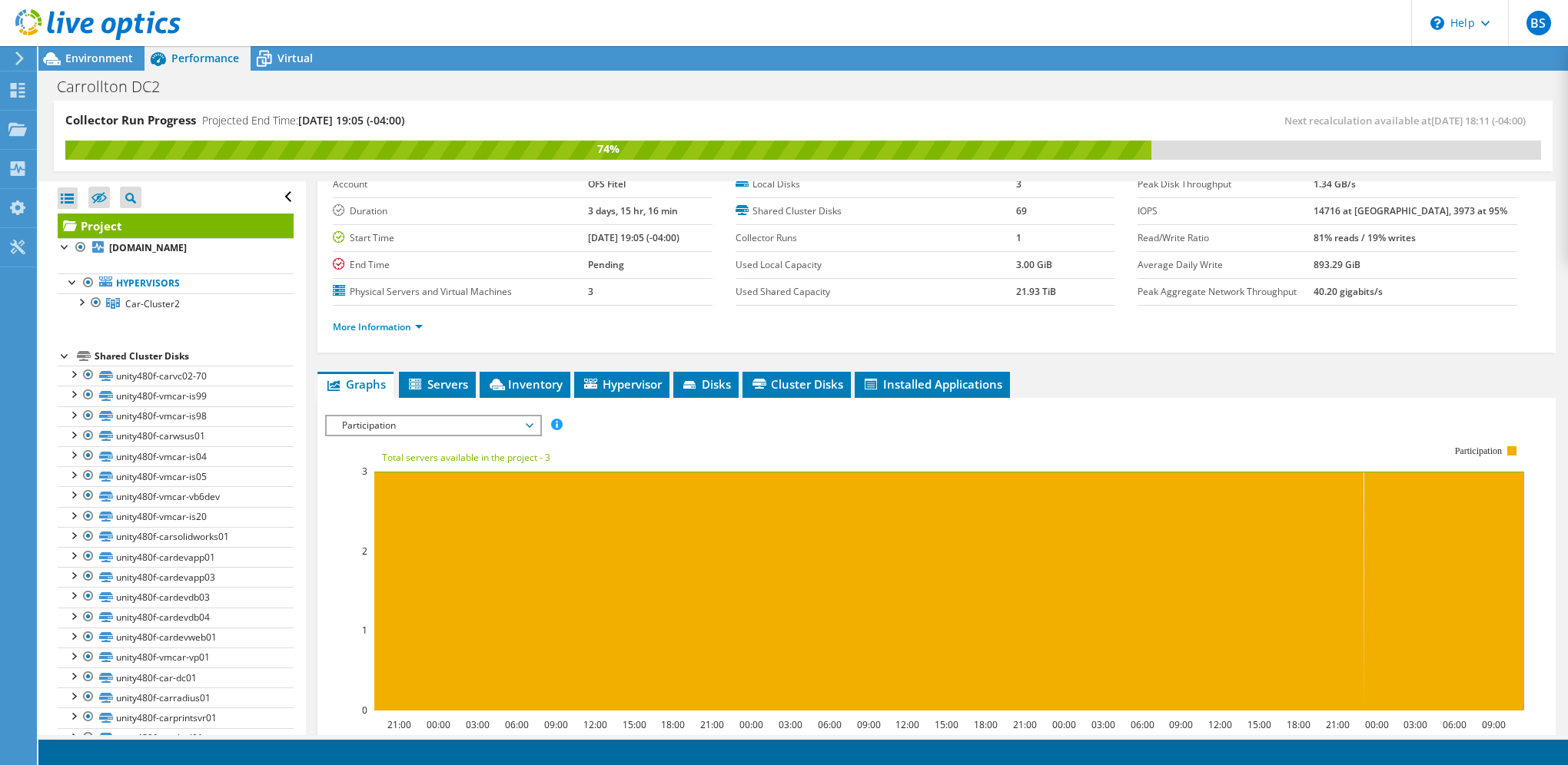
click at [487, 418] on span "Participation" at bounding box center [433, 426] width 198 height 18
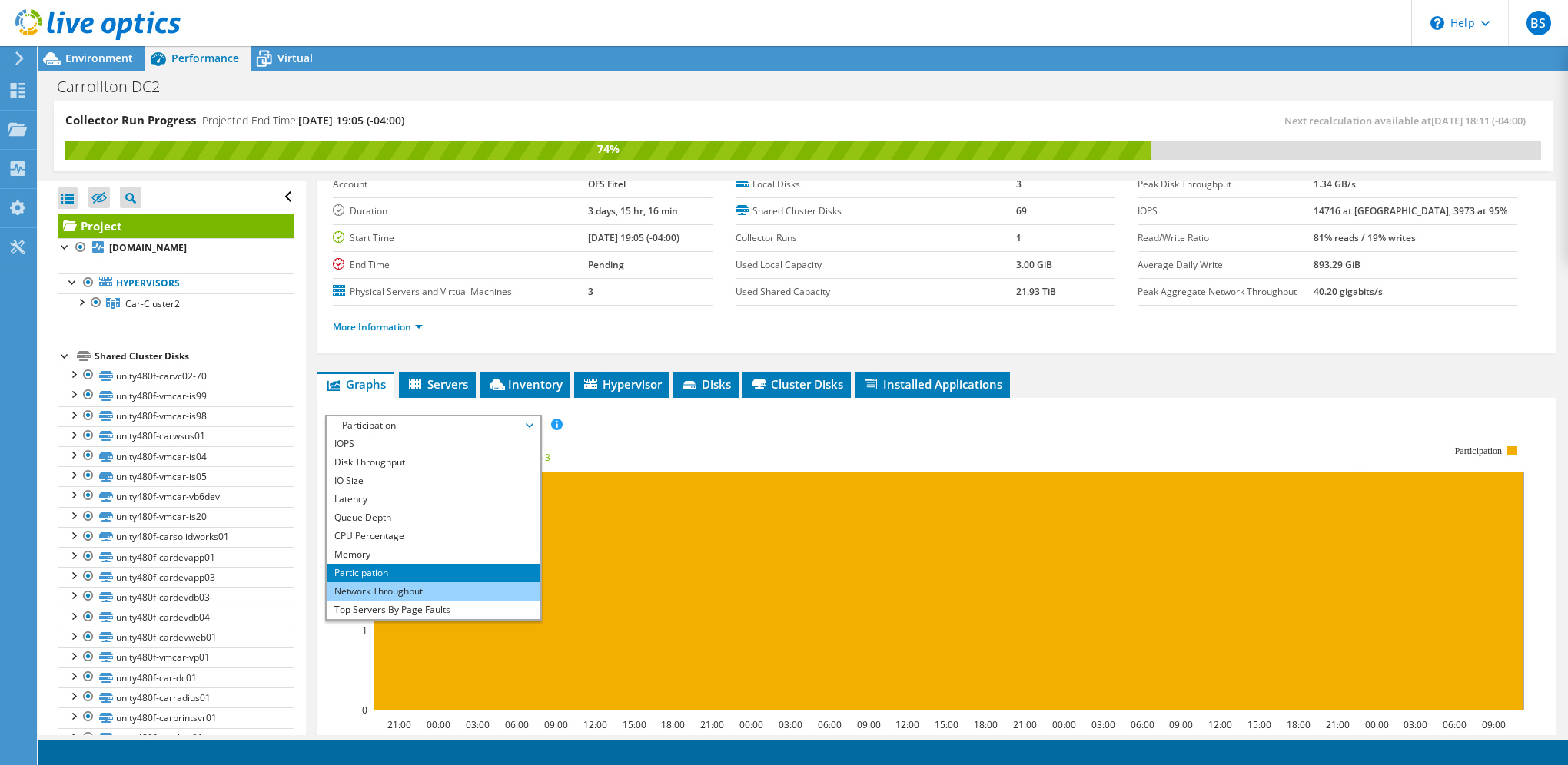
click at [444, 586] on li "Network Throughput" at bounding box center [433, 591] width 213 height 18
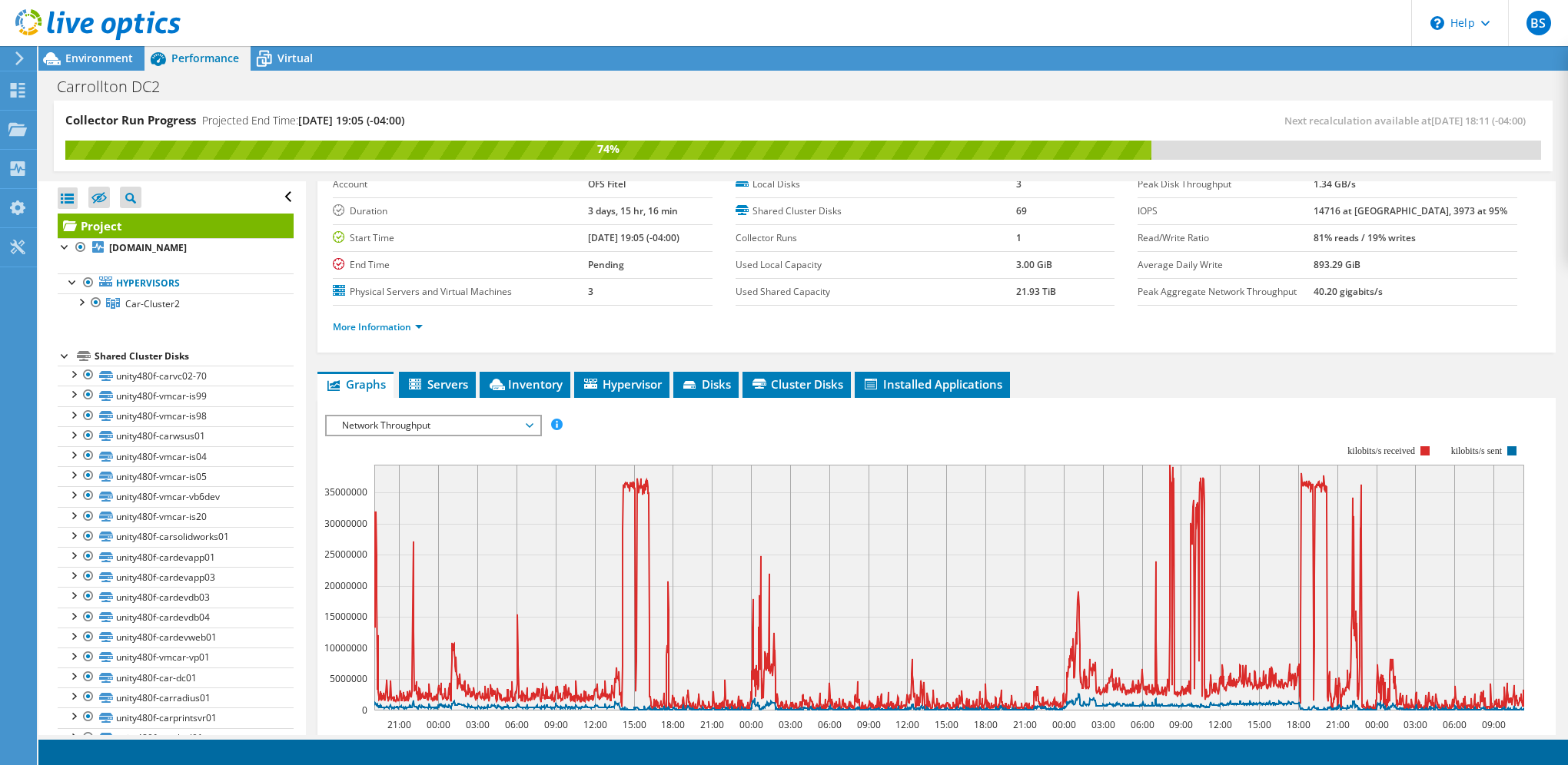
click at [489, 422] on span "Network Throughput" at bounding box center [433, 426] width 198 height 18
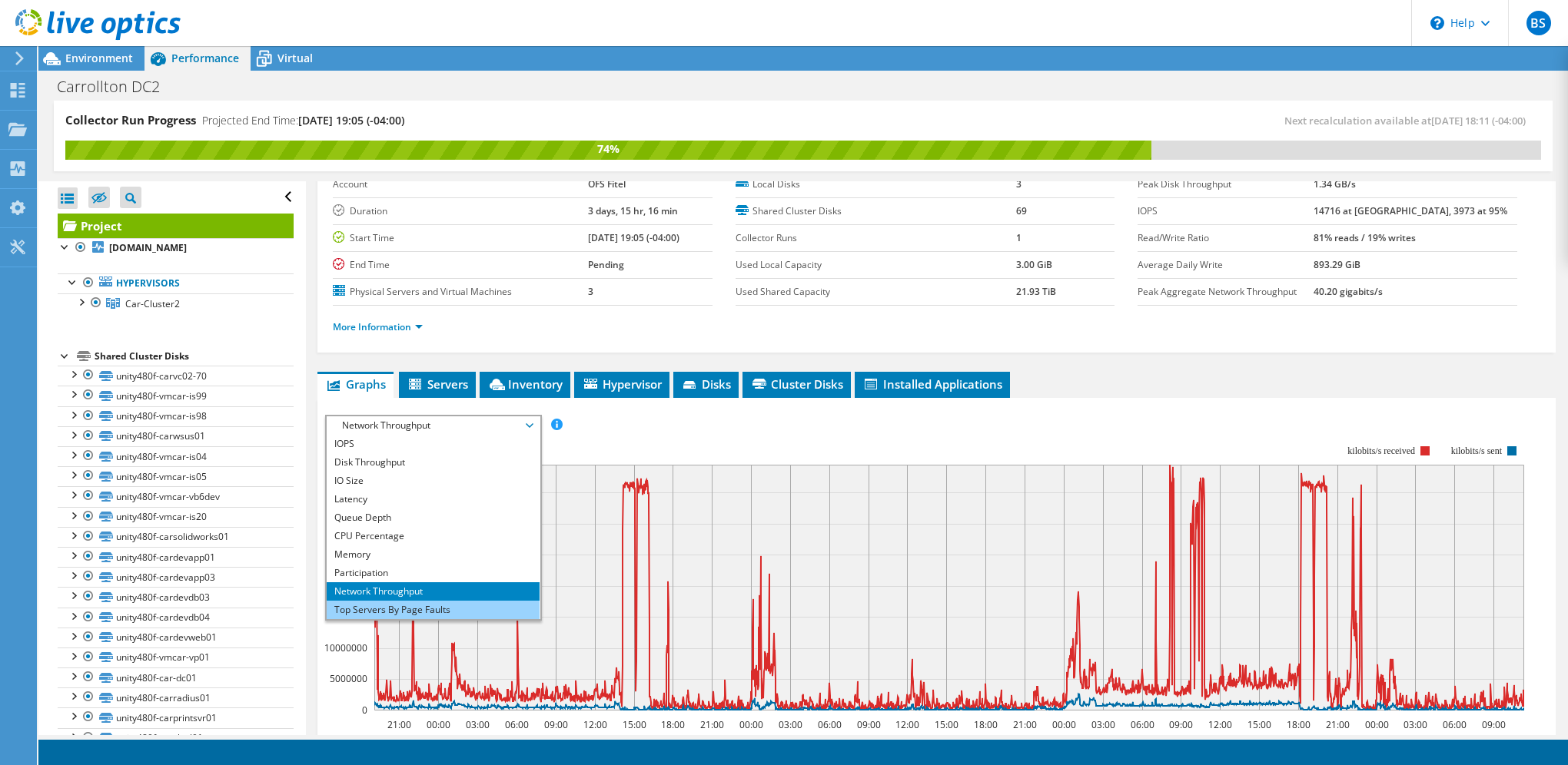
click at [449, 602] on li "Top Servers By Page Faults" at bounding box center [433, 609] width 213 height 18
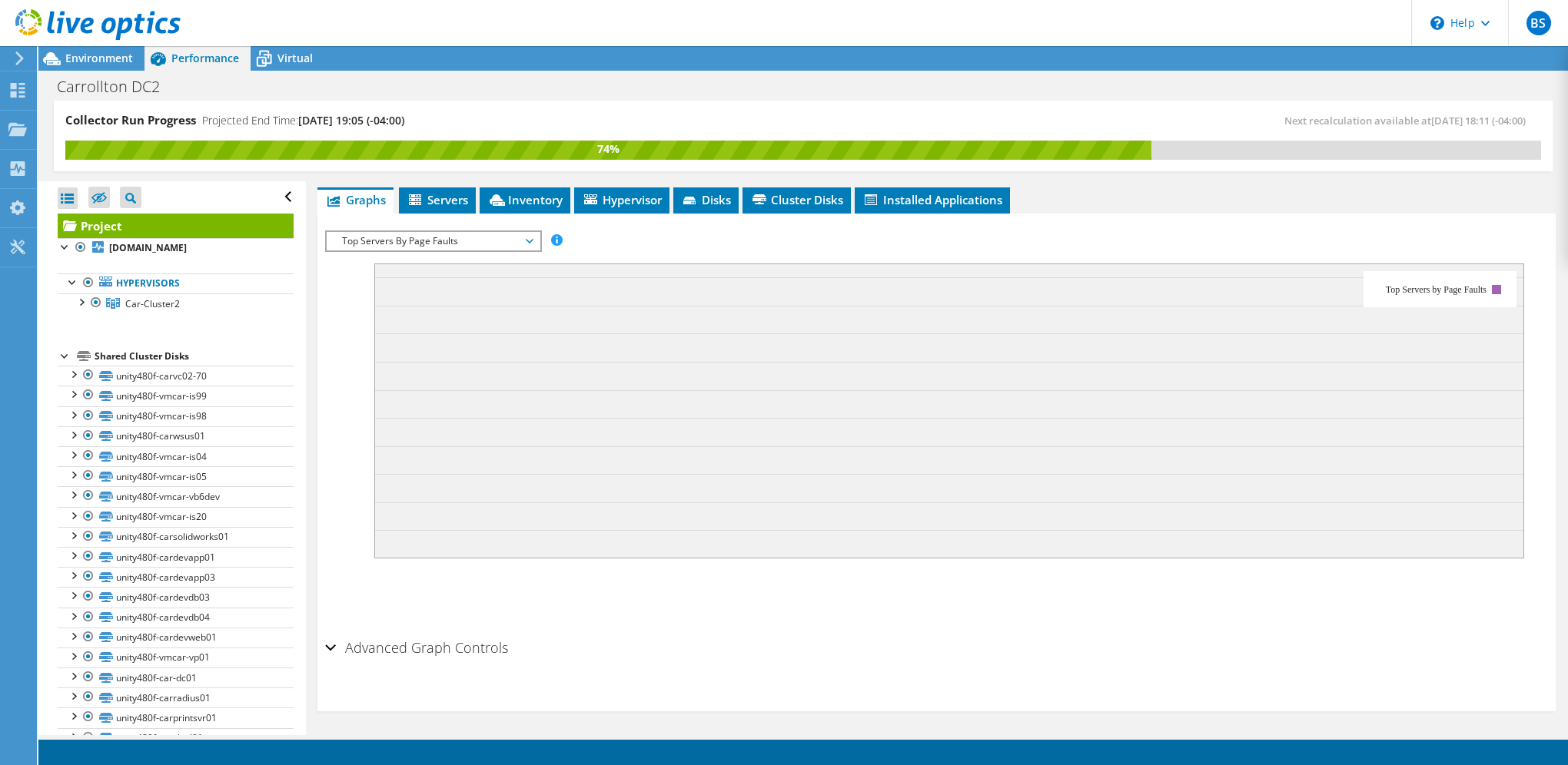
scroll to position [37, 0]
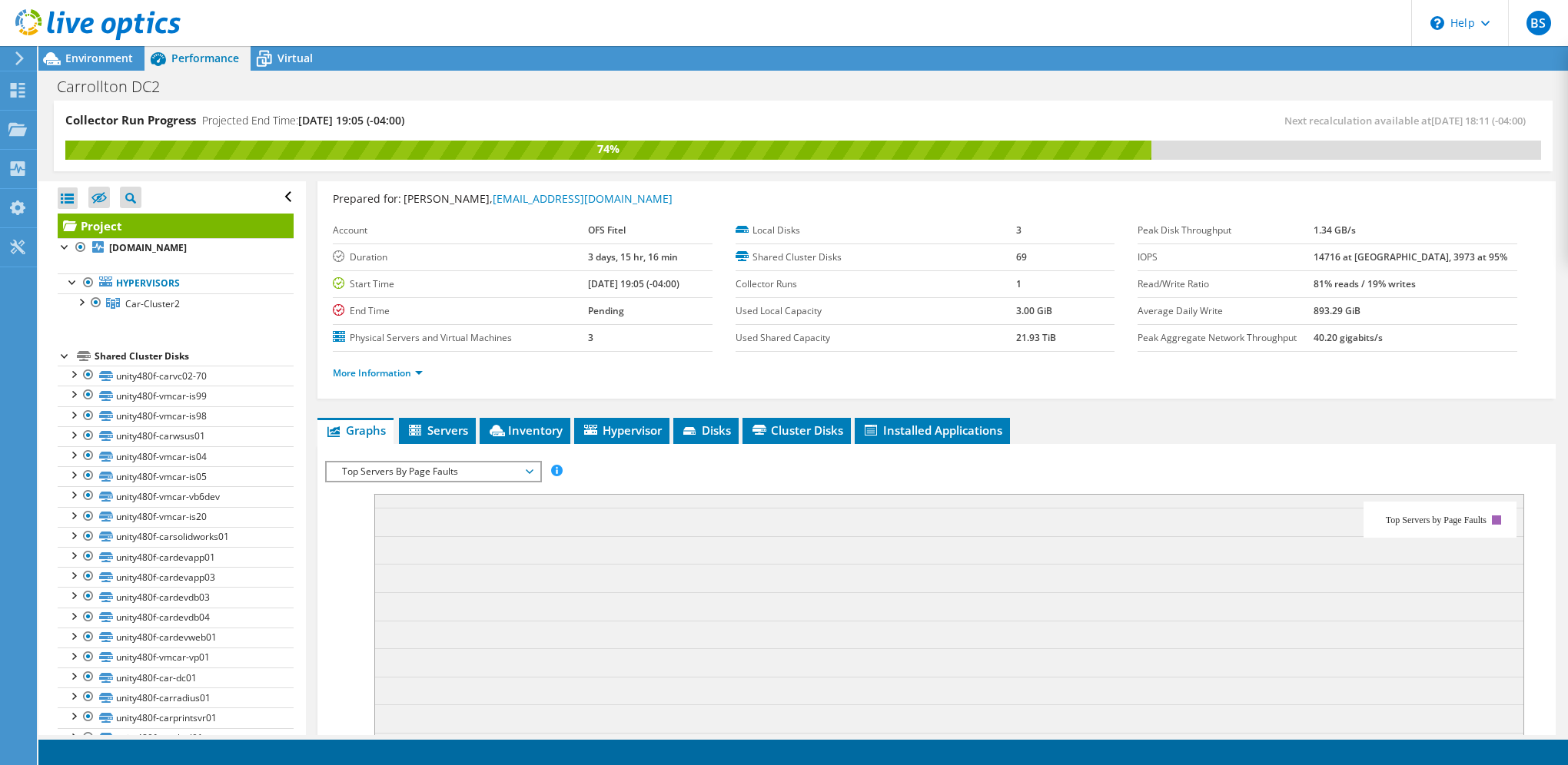
click at [476, 472] on span "Top Servers By Page Faults" at bounding box center [433, 471] width 198 height 18
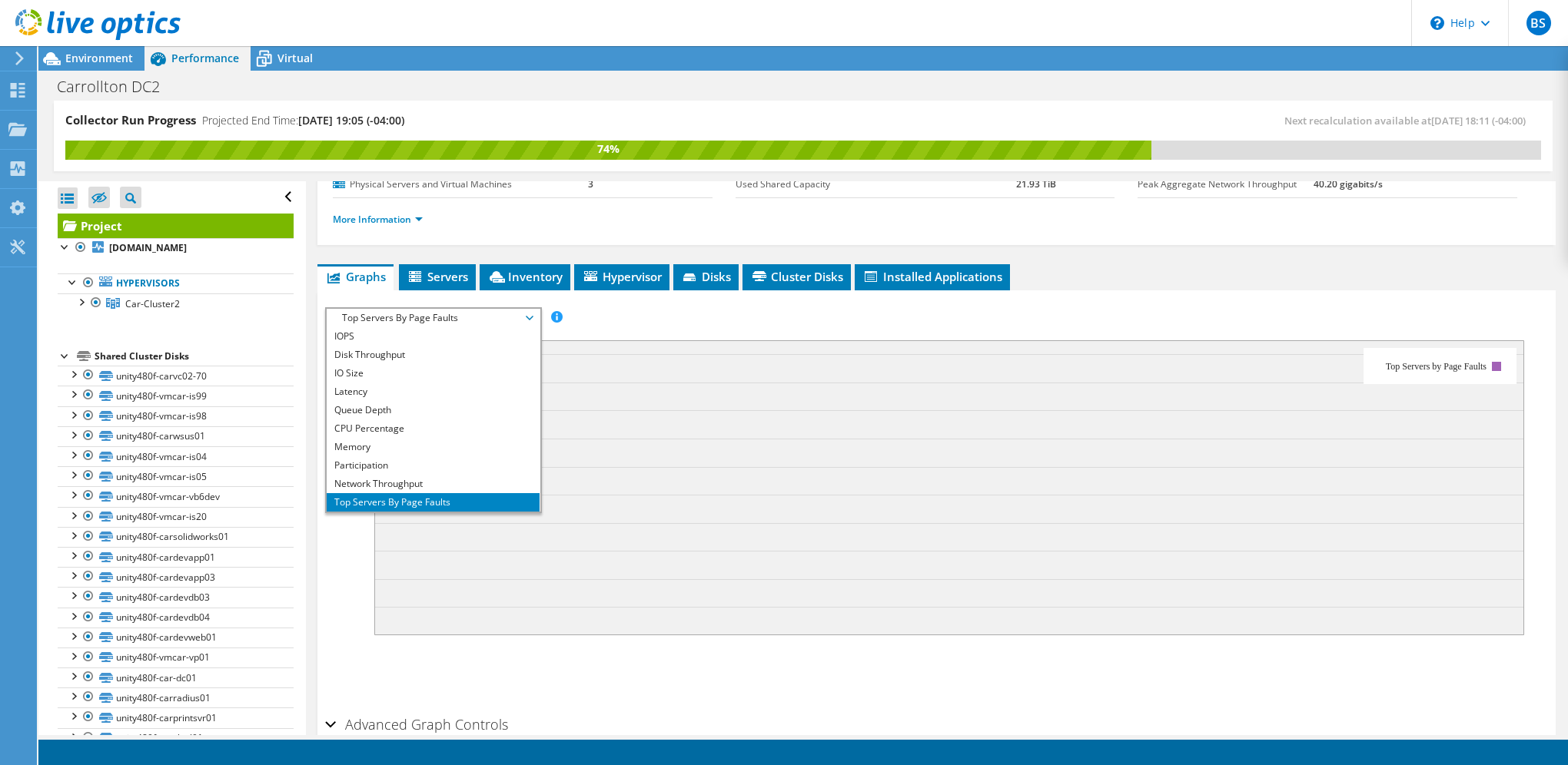
scroll to position [55, 0]
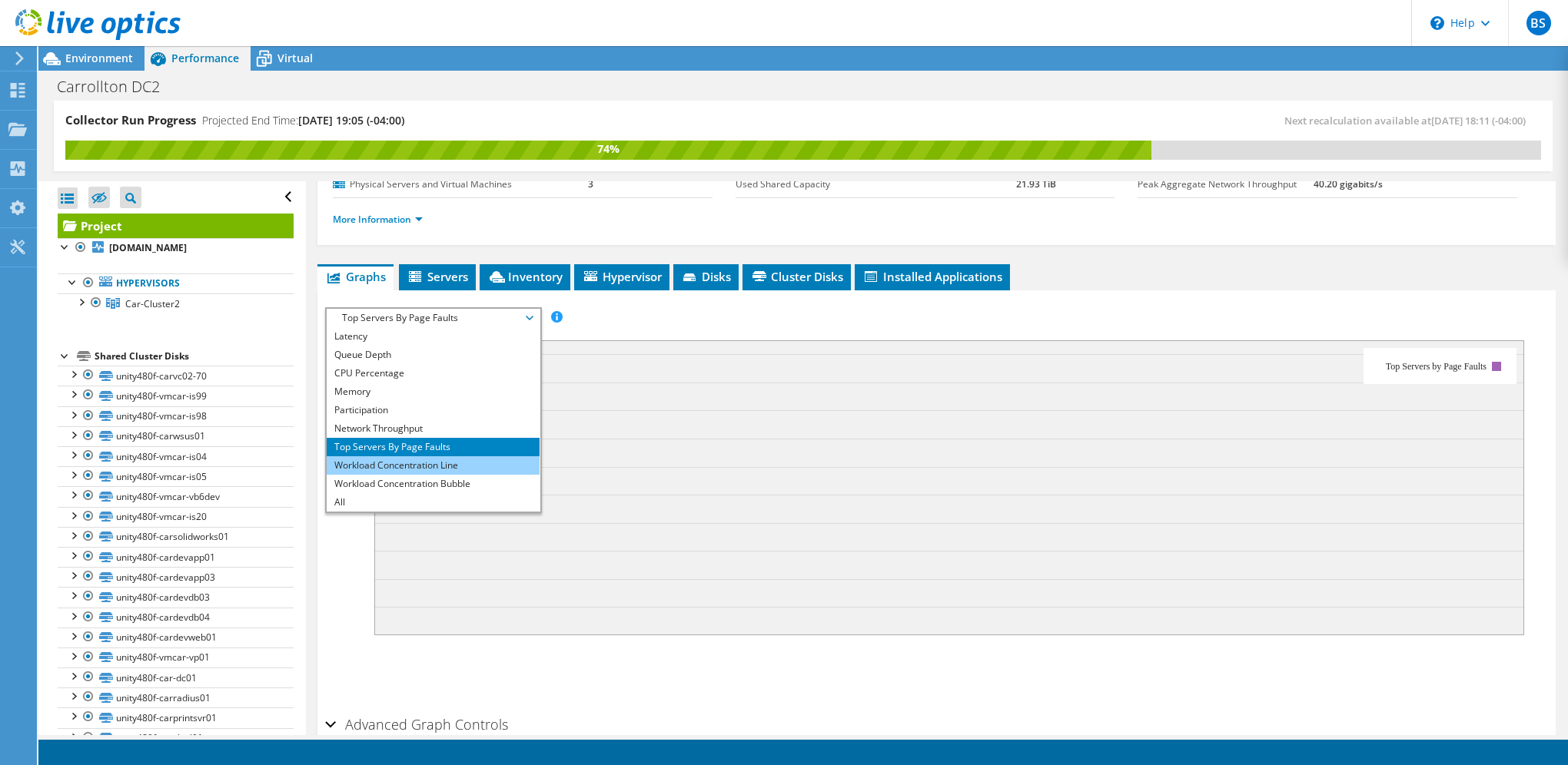
click at [453, 461] on li "Workload Concentration Line" at bounding box center [433, 465] width 213 height 18
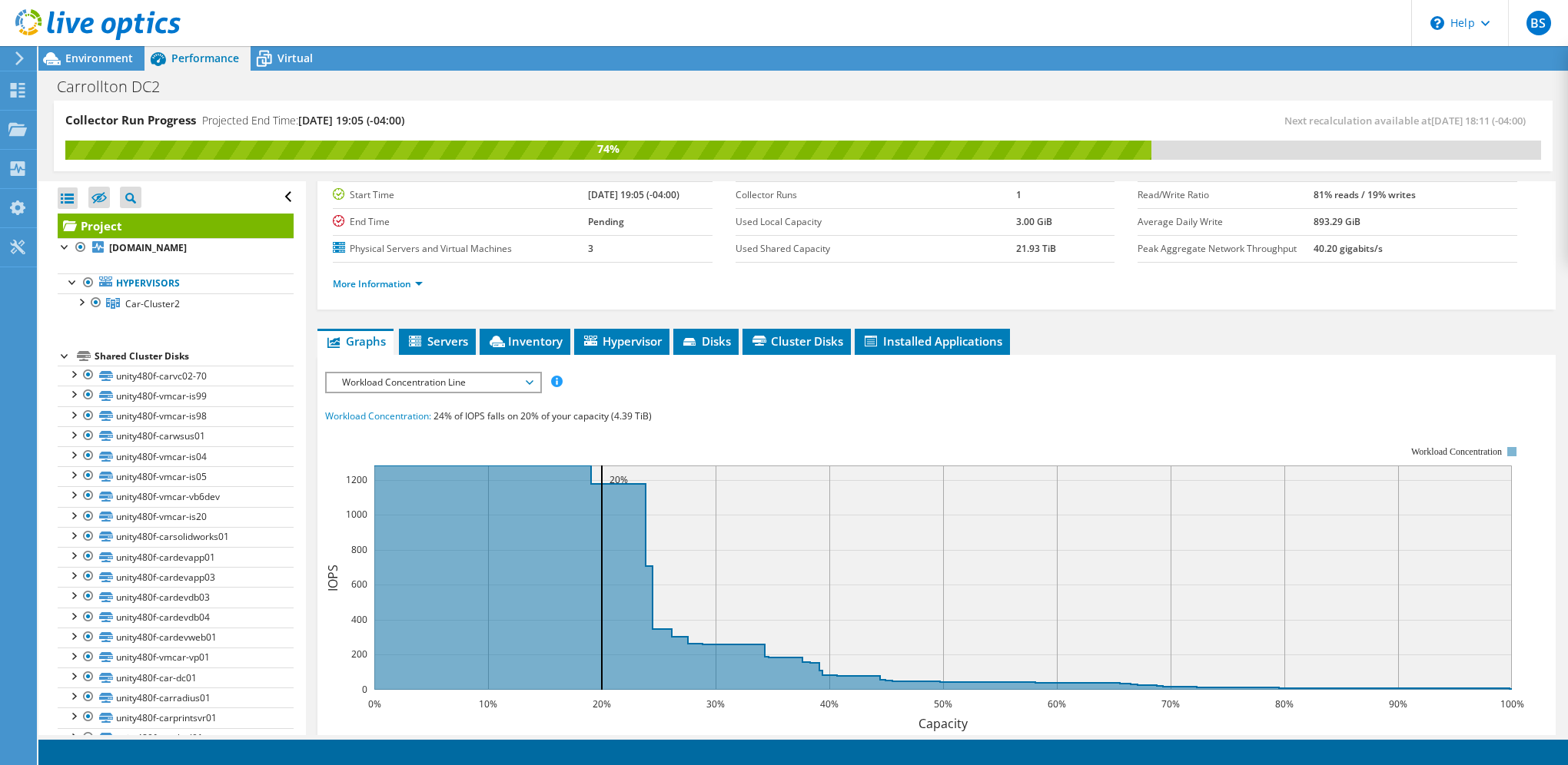
scroll to position [433, 0]
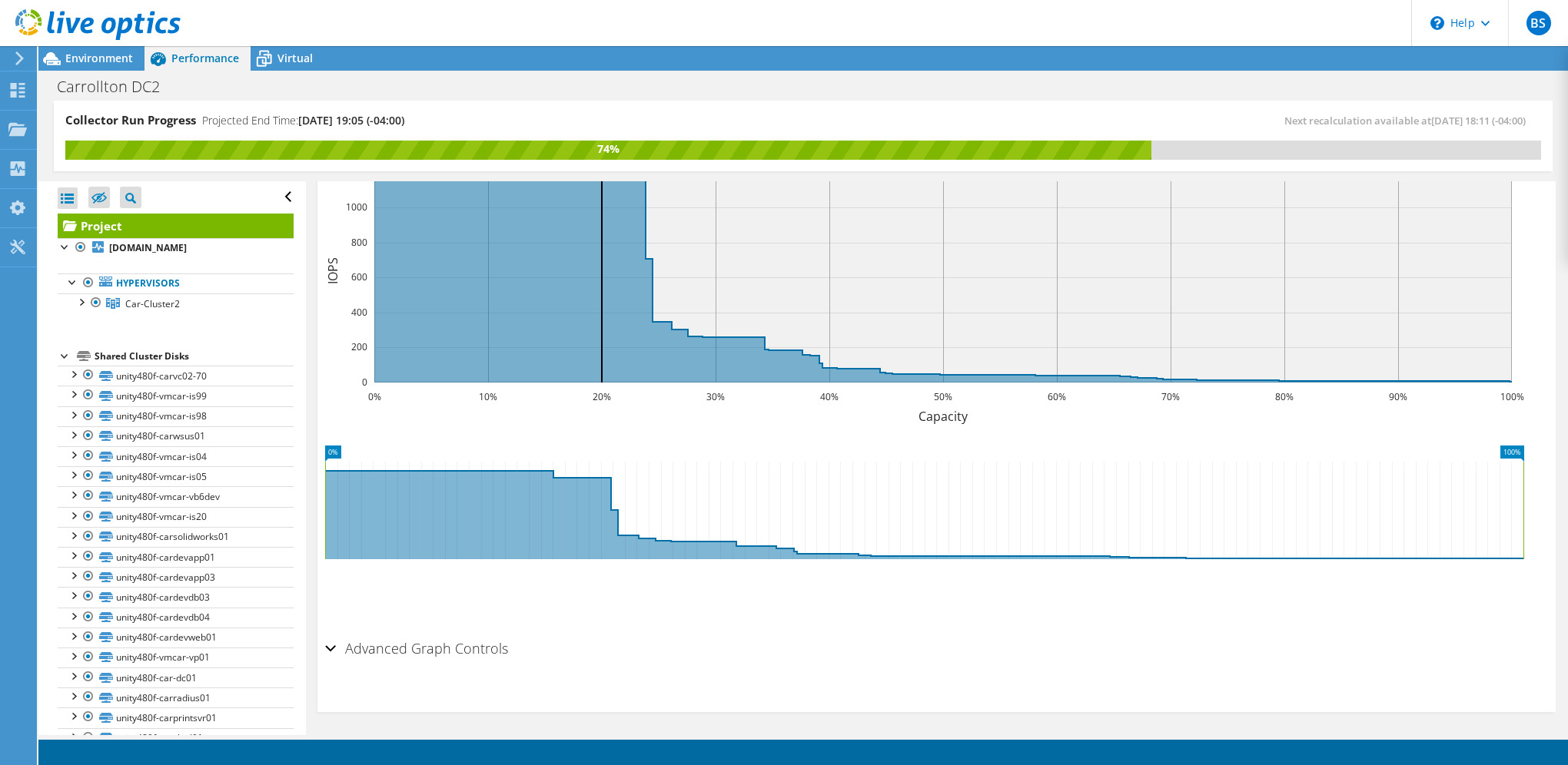
click at [338, 646] on h2 "Advanced Graph Controls" at bounding box center [417, 648] width 183 height 30
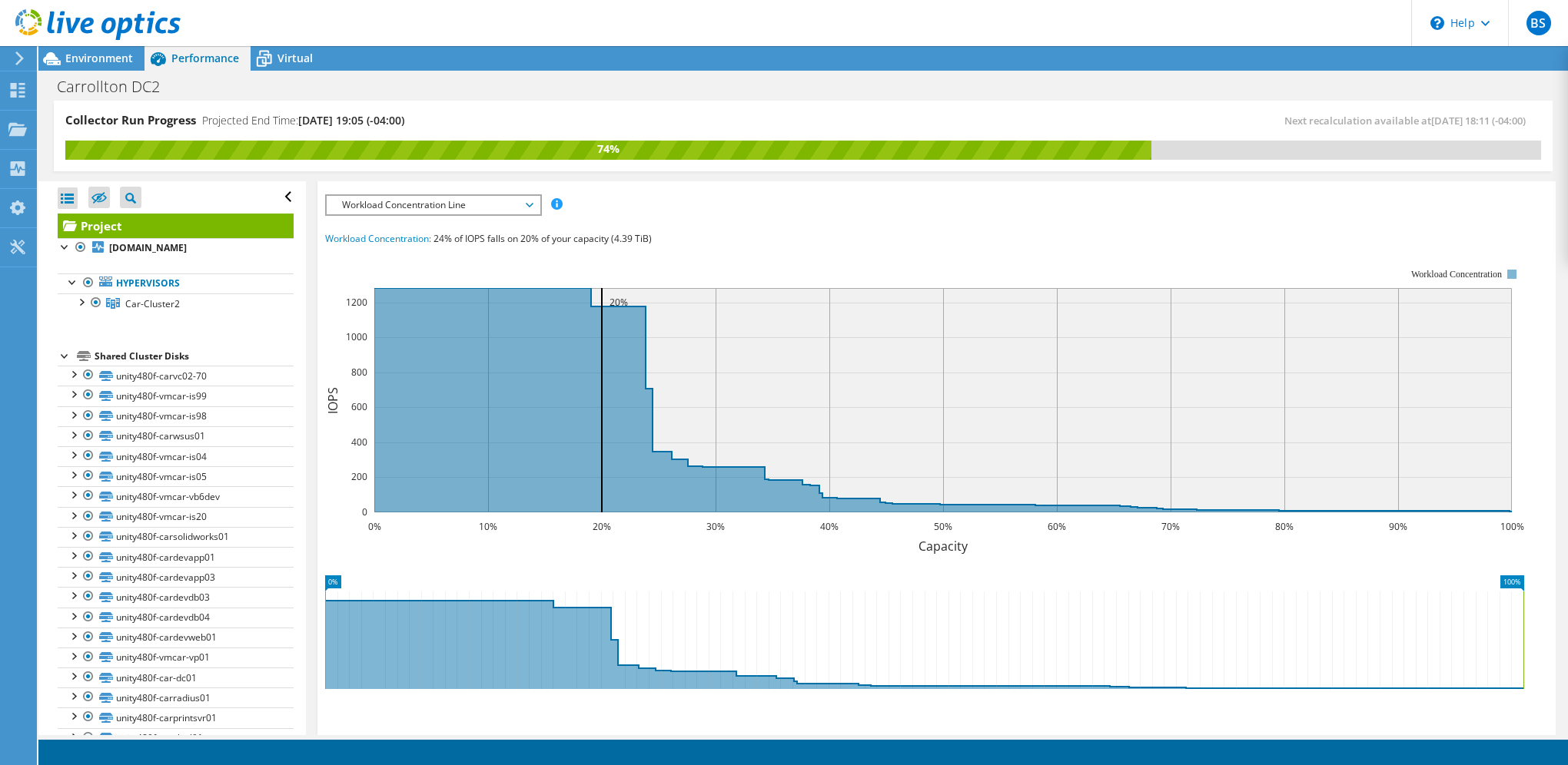
scroll to position [0, 0]
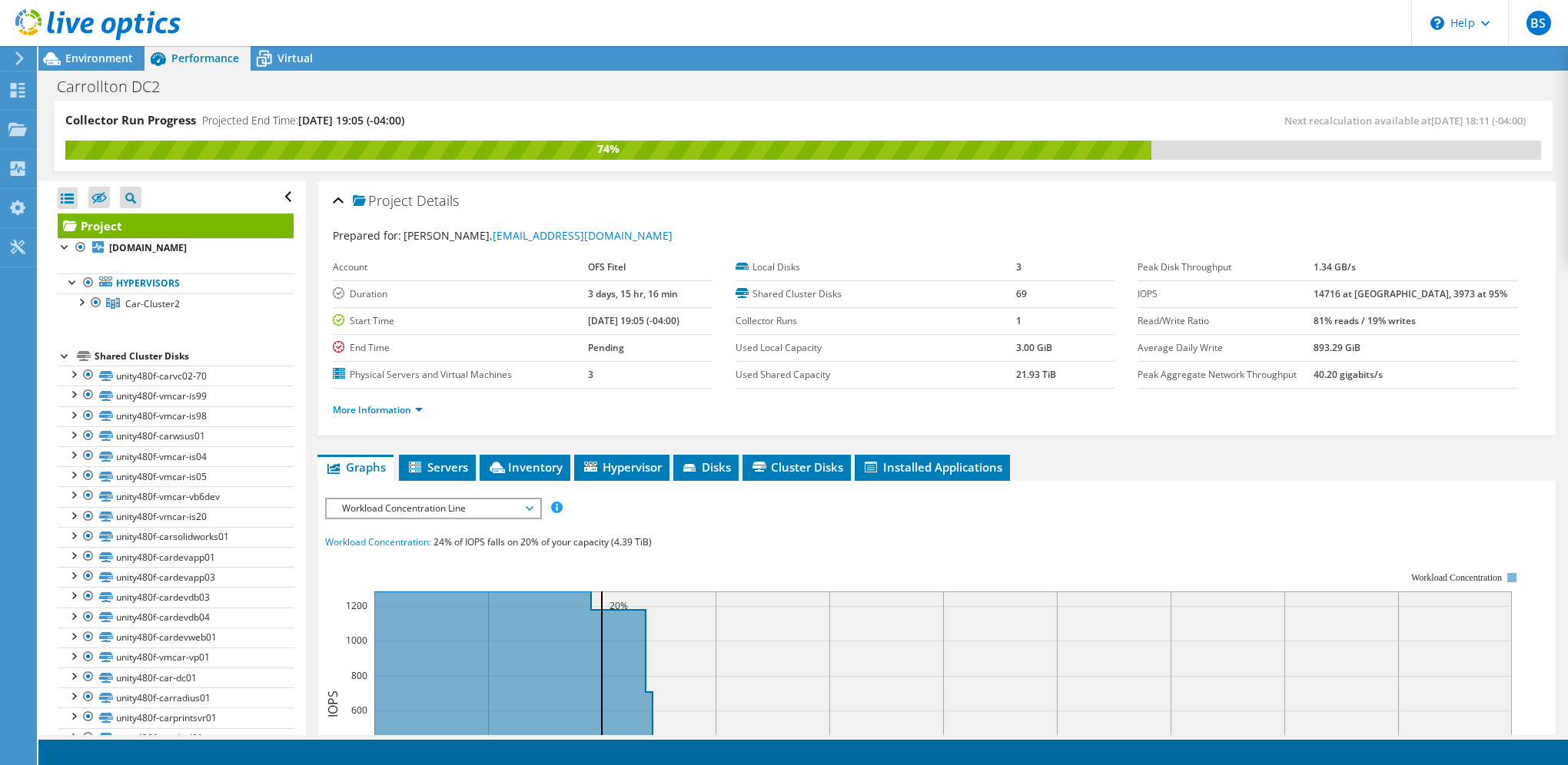
click at [497, 508] on span "Workload Concentration Line" at bounding box center [433, 508] width 198 height 18
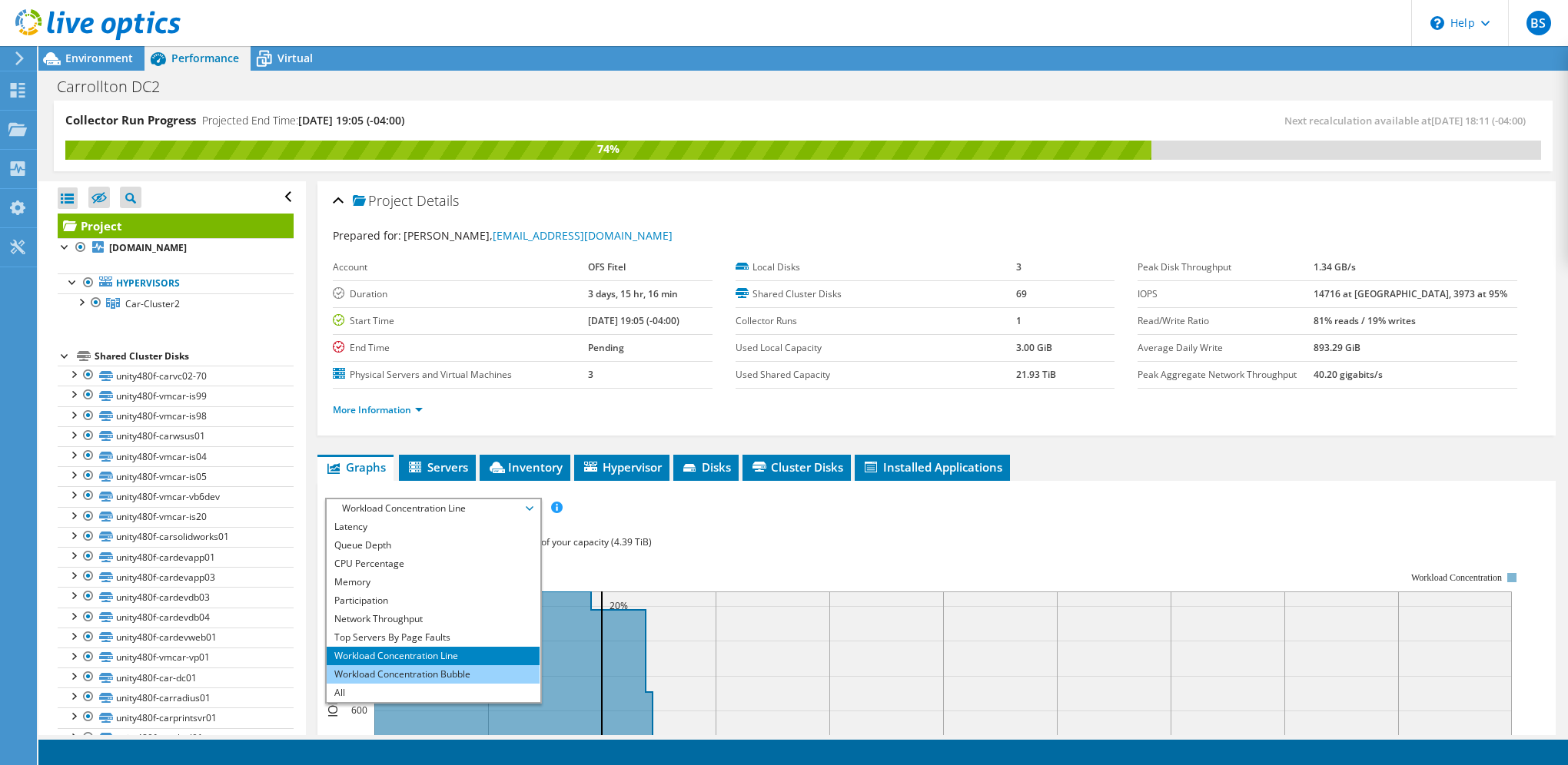
click at [415, 668] on li "Workload Concentration Bubble" at bounding box center [433, 674] width 213 height 18
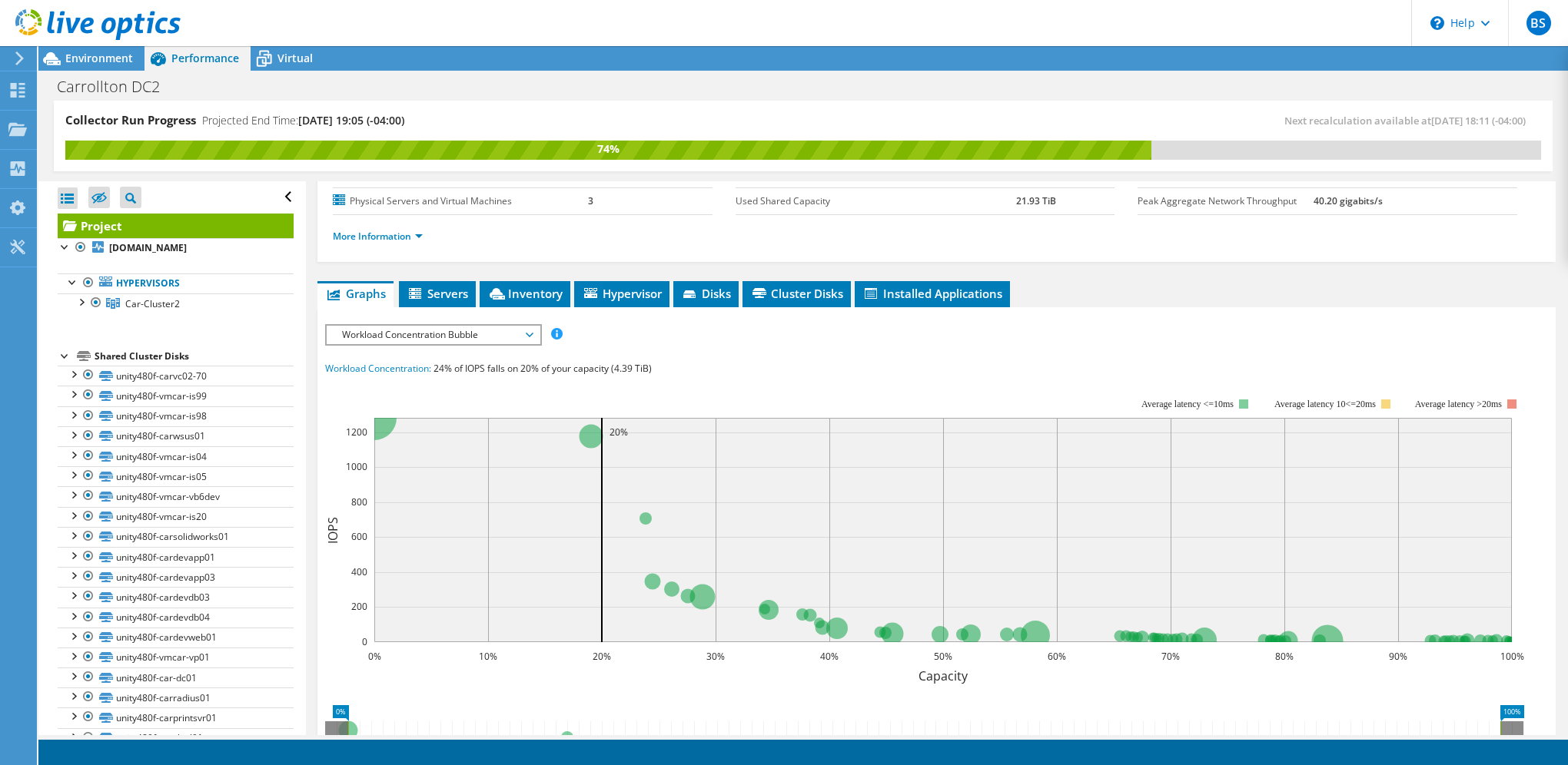
scroll to position [34, 0]
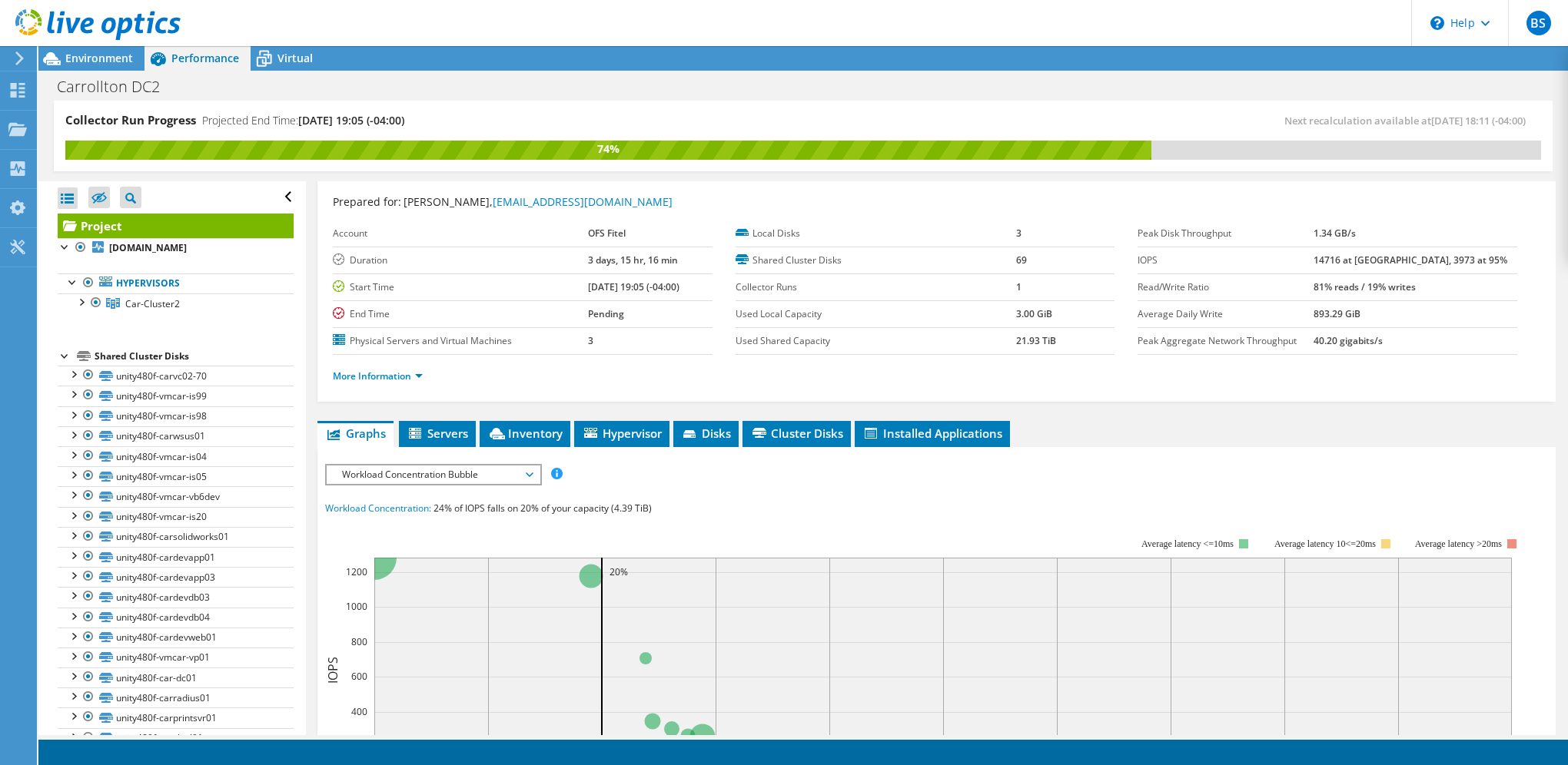
click at [501, 467] on span "Workload Concentration Bubble" at bounding box center [433, 474] width 198 height 18
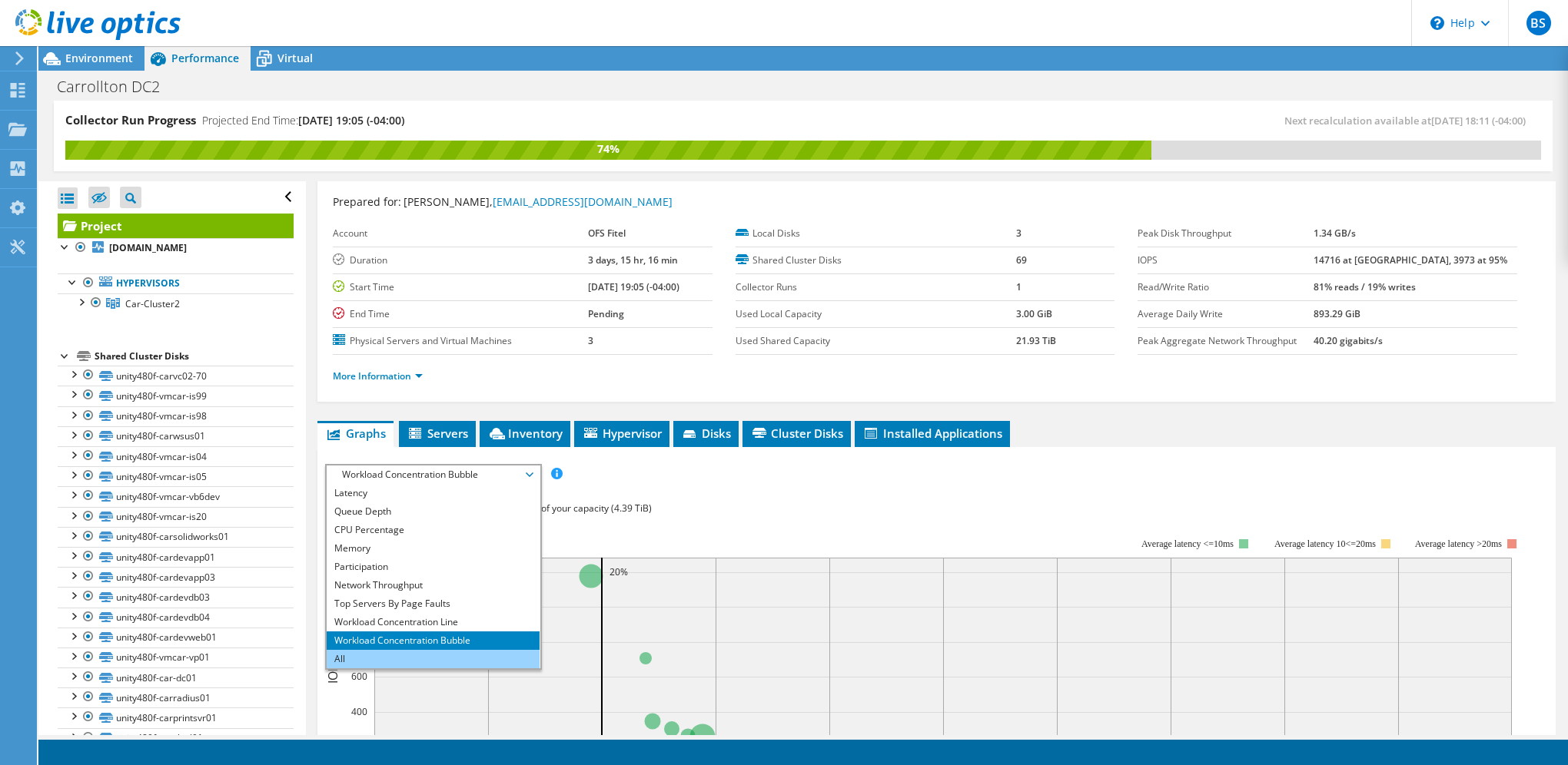
click at [339, 650] on li "All" at bounding box center [433, 659] width 213 height 18
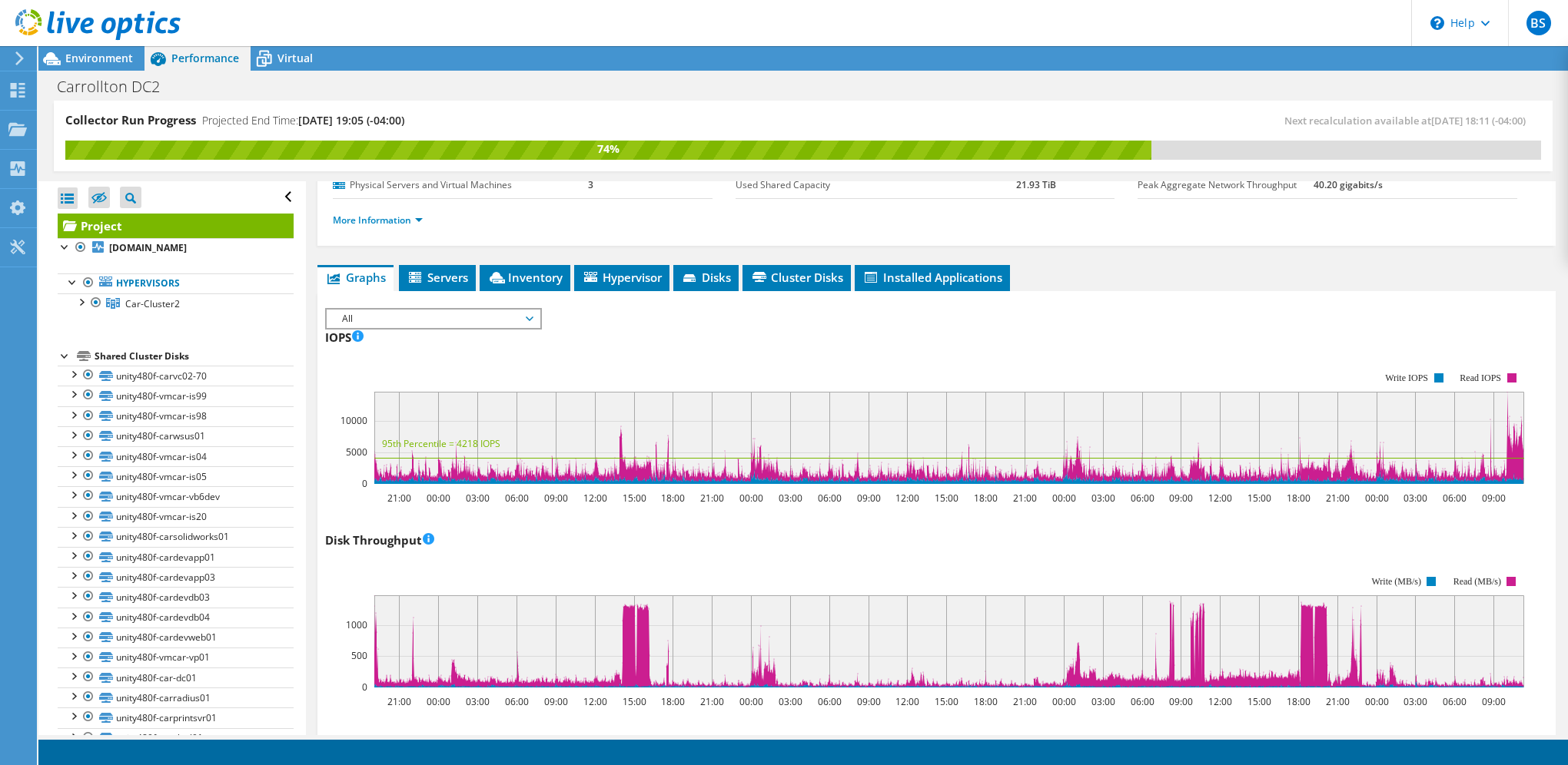
scroll to position [0, 0]
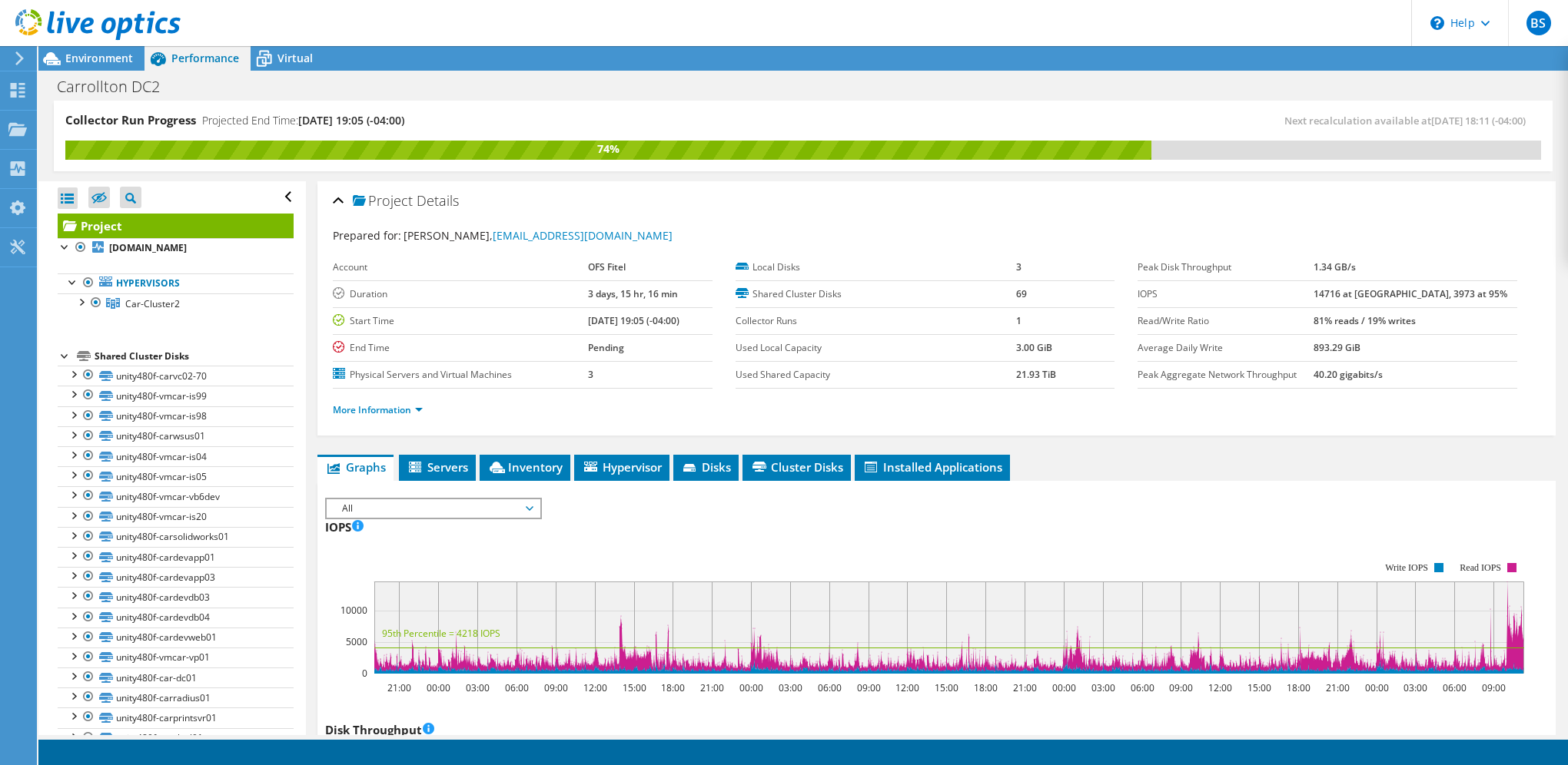
click at [489, 507] on span "All" at bounding box center [433, 508] width 198 height 18
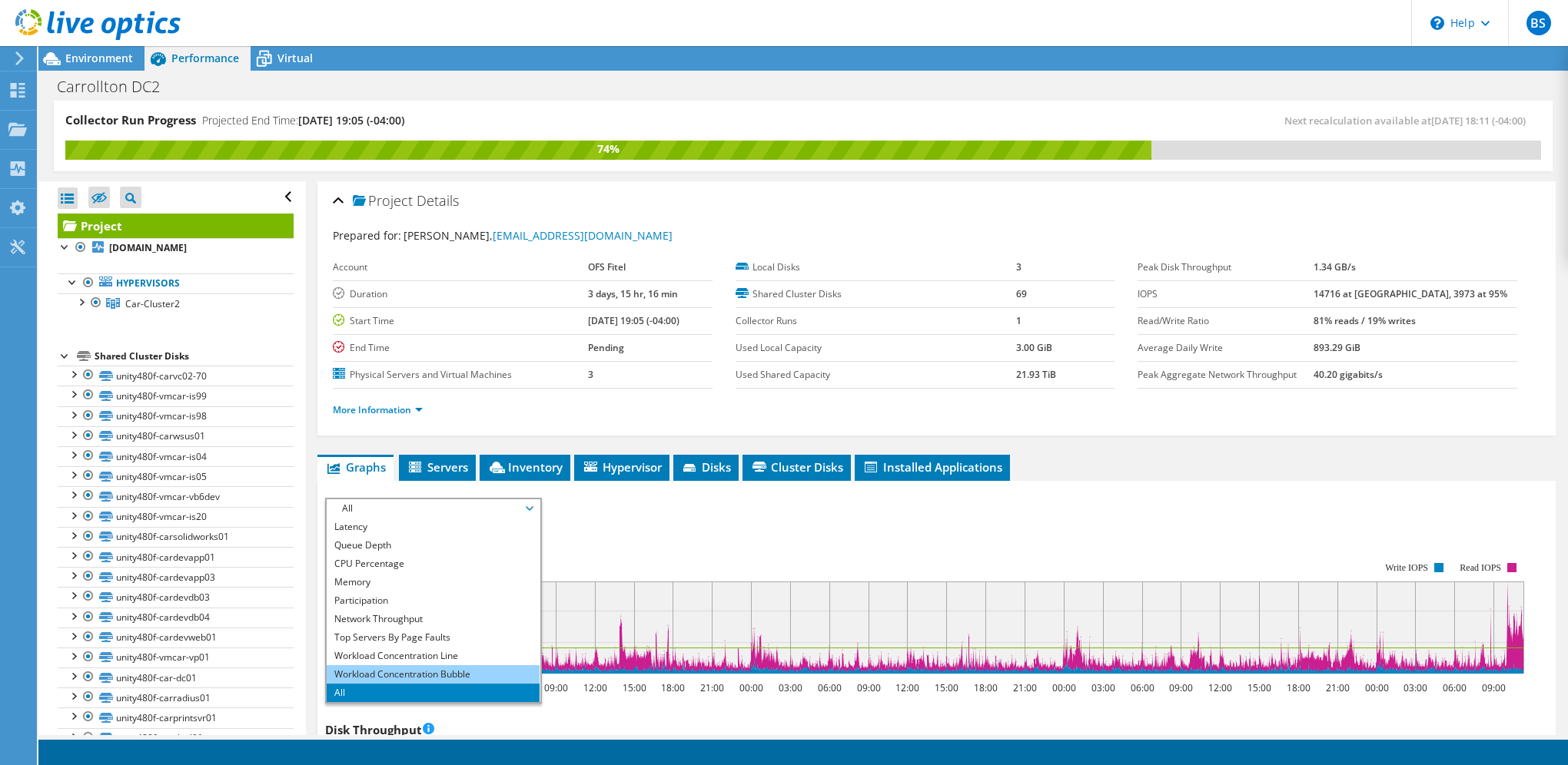
click at [405, 674] on li "Workload Concentration Bubble" at bounding box center [433, 674] width 213 height 18
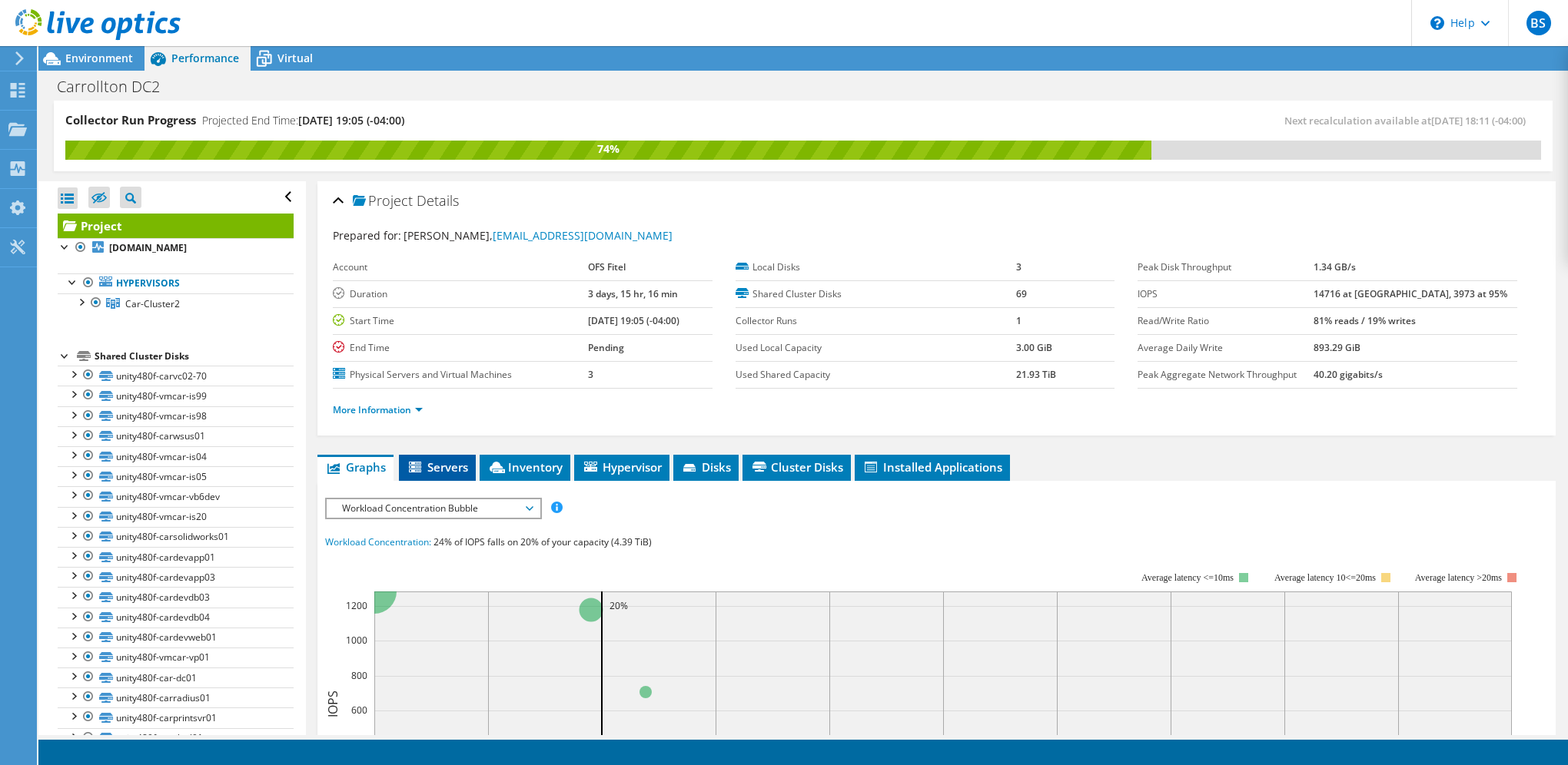
click at [451, 461] on span "Servers" at bounding box center [437, 467] width 62 height 16
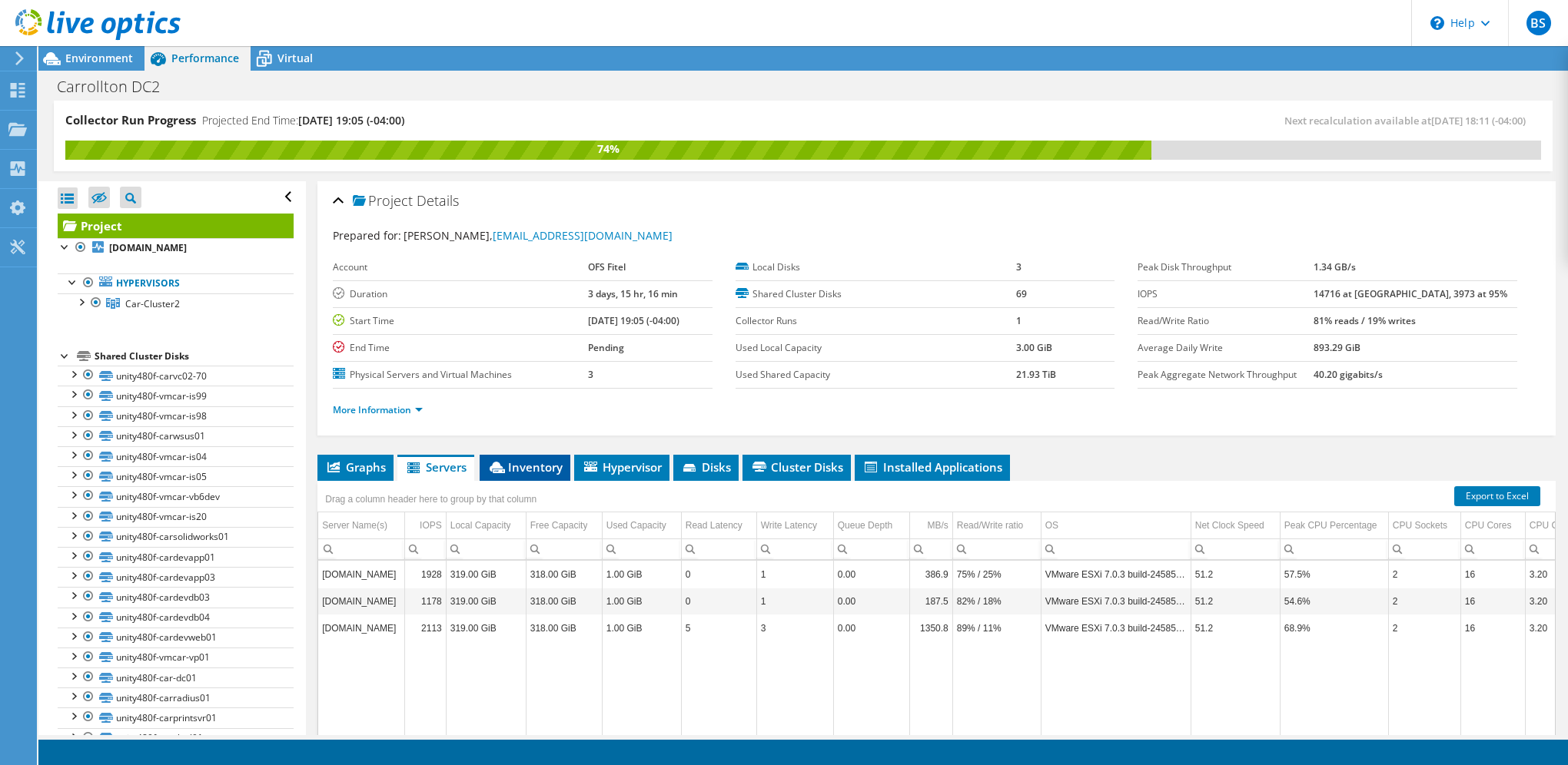
click at [522, 470] on span "Inventory" at bounding box center [524, 467] width 75 height 16
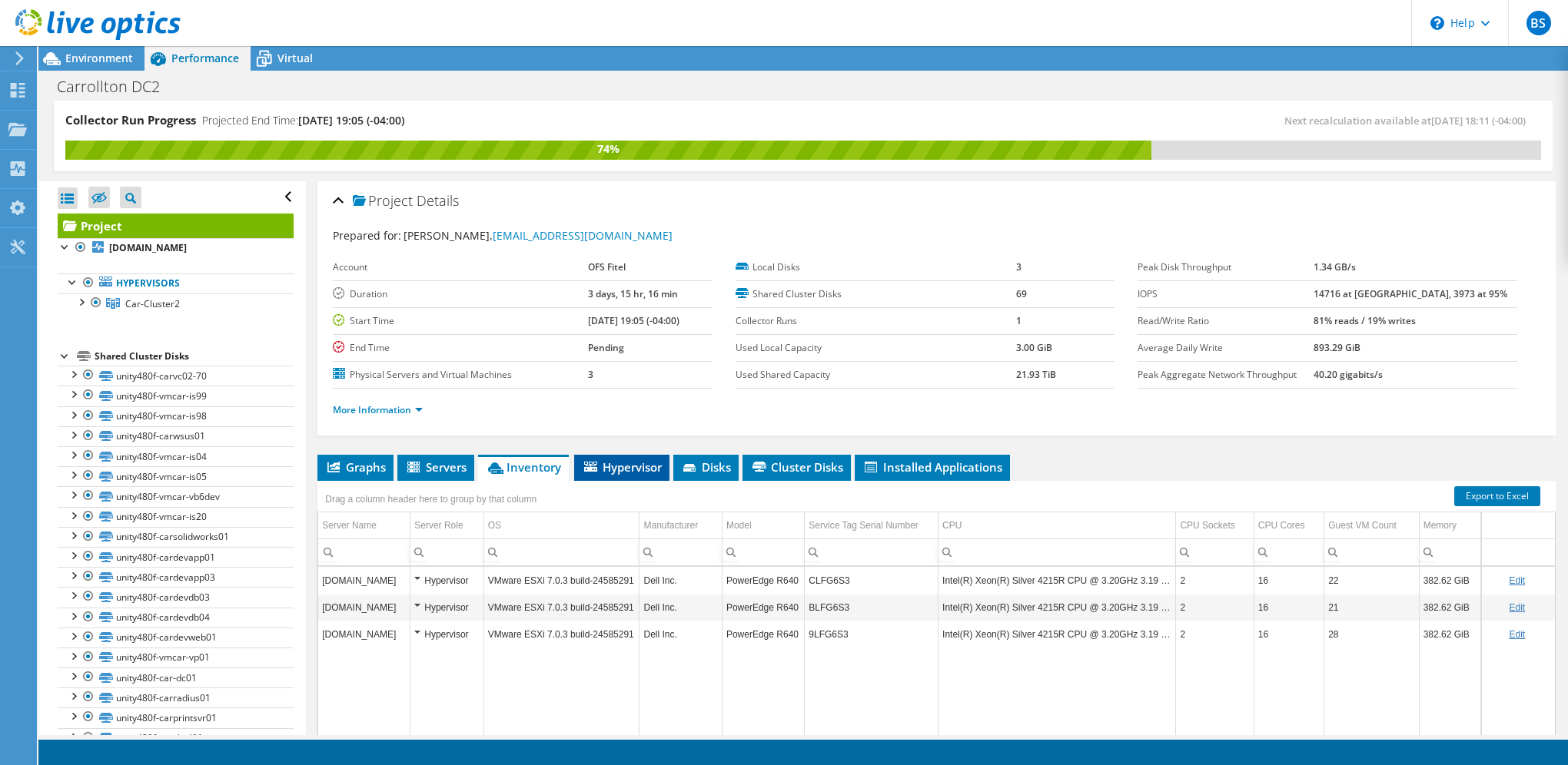
click at [615, 462] on span "Hypervisor" at bounding box center [621, 467] width 80 height 16
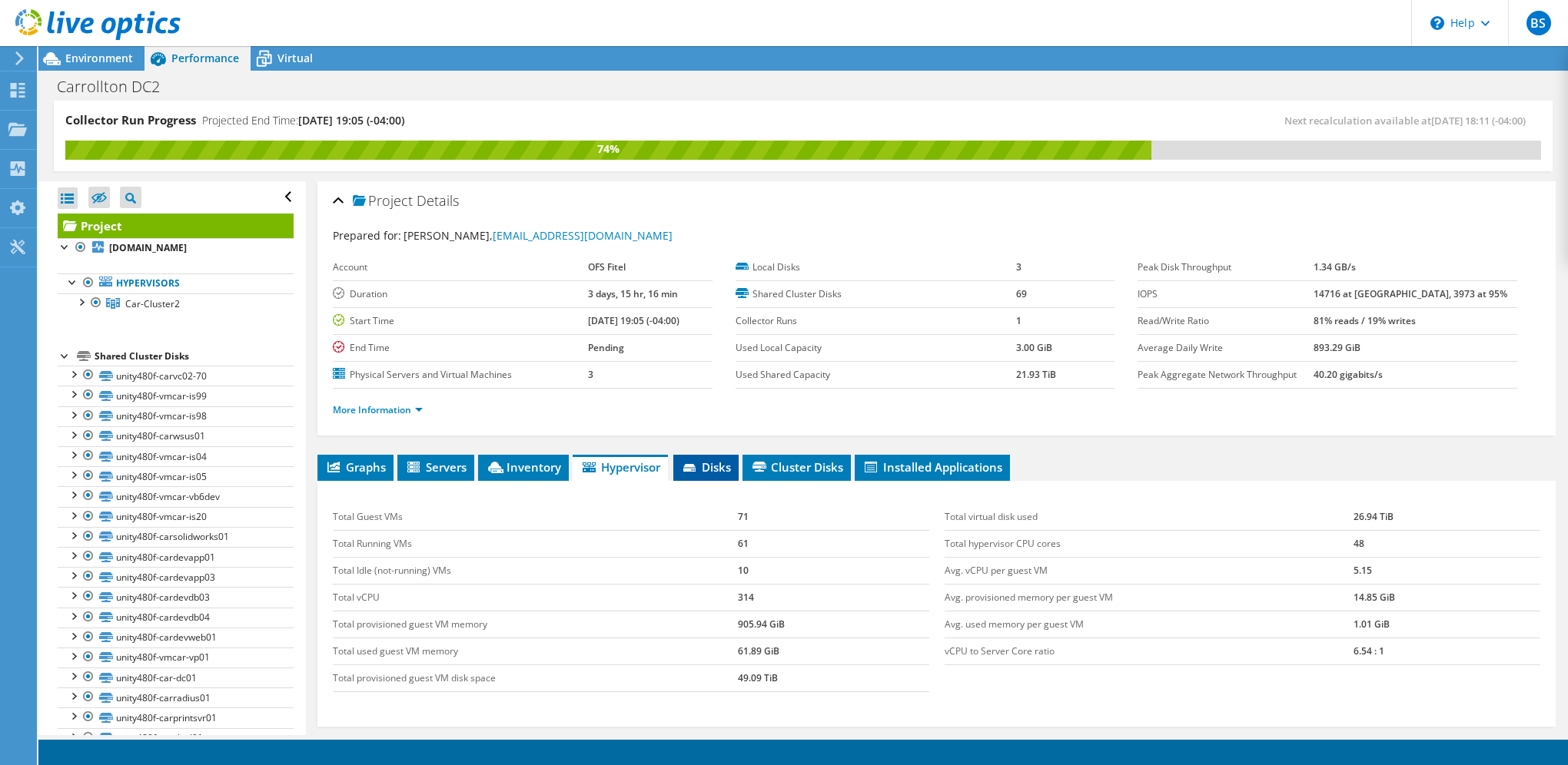
click at [725, 455] on li "Disks" at bounding box center [705, 468] width 65 height 26
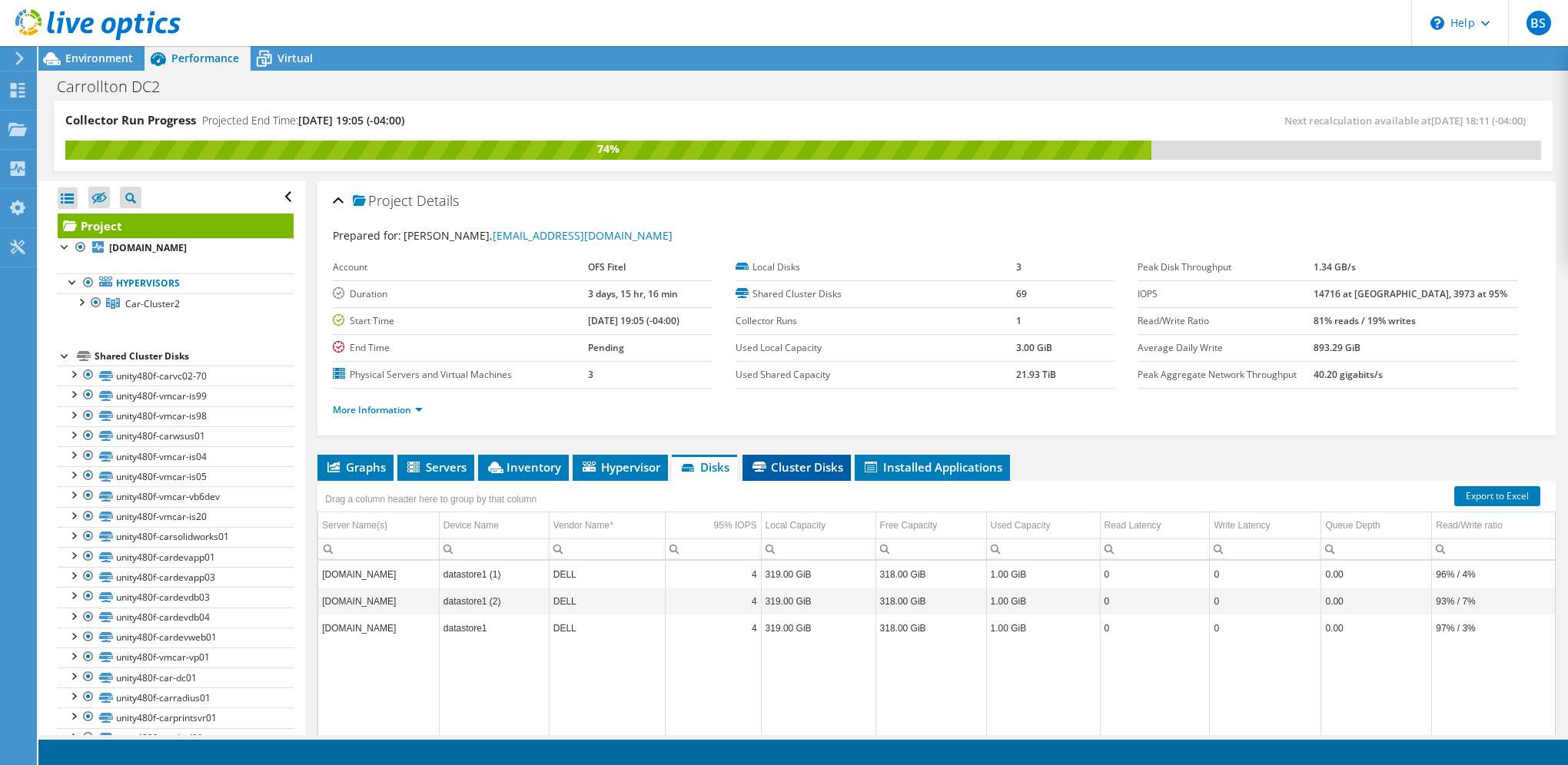
click at [759, 455] on li "Cluster Disks" at bounding box center [797, 468] width 109 height 26
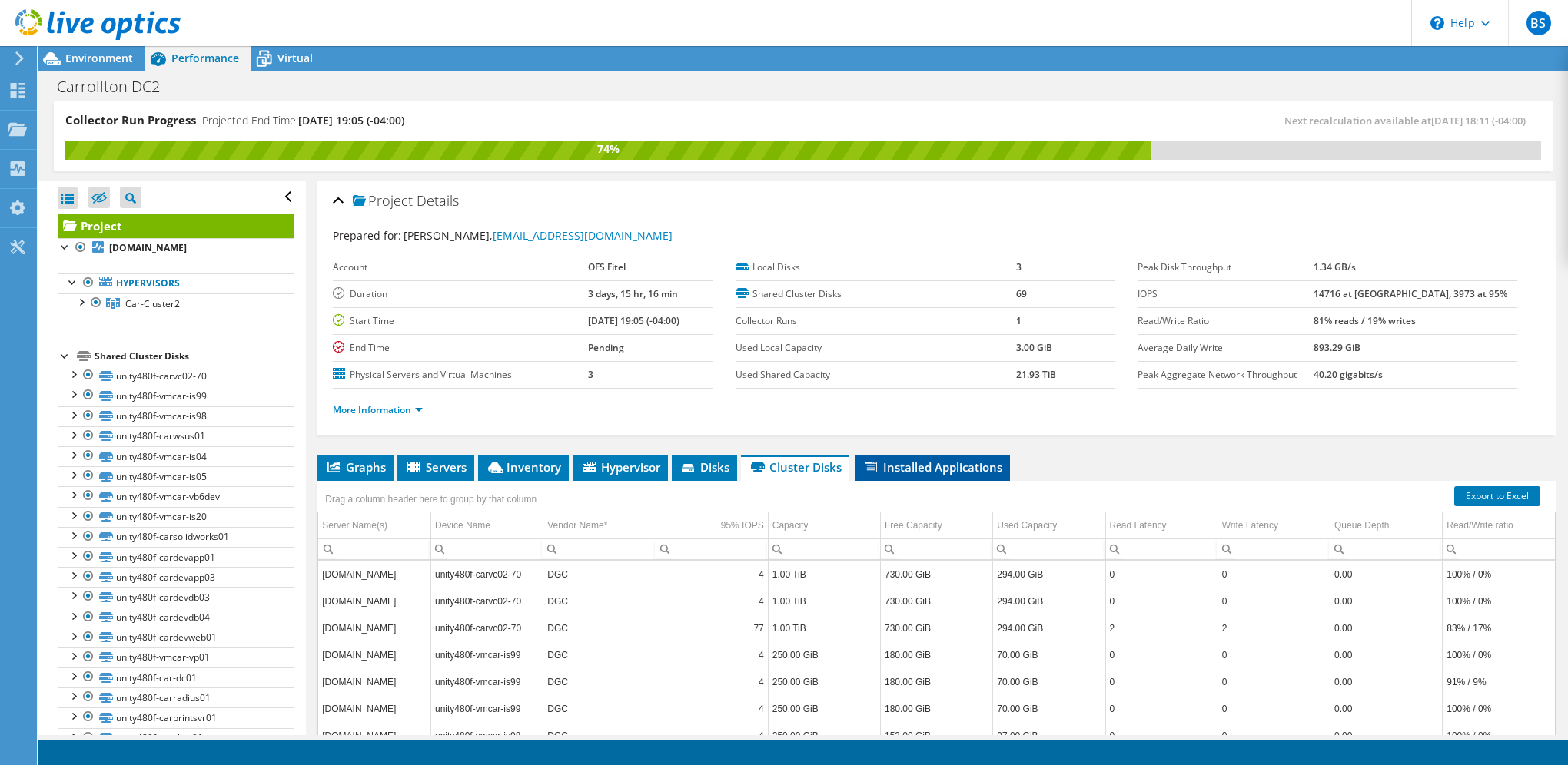
click at [955, 466] on span "Installed Applications" at bounding box center [932, 467] width 140 height 16
